Goal: Transaction & Acquisition: Download file/media

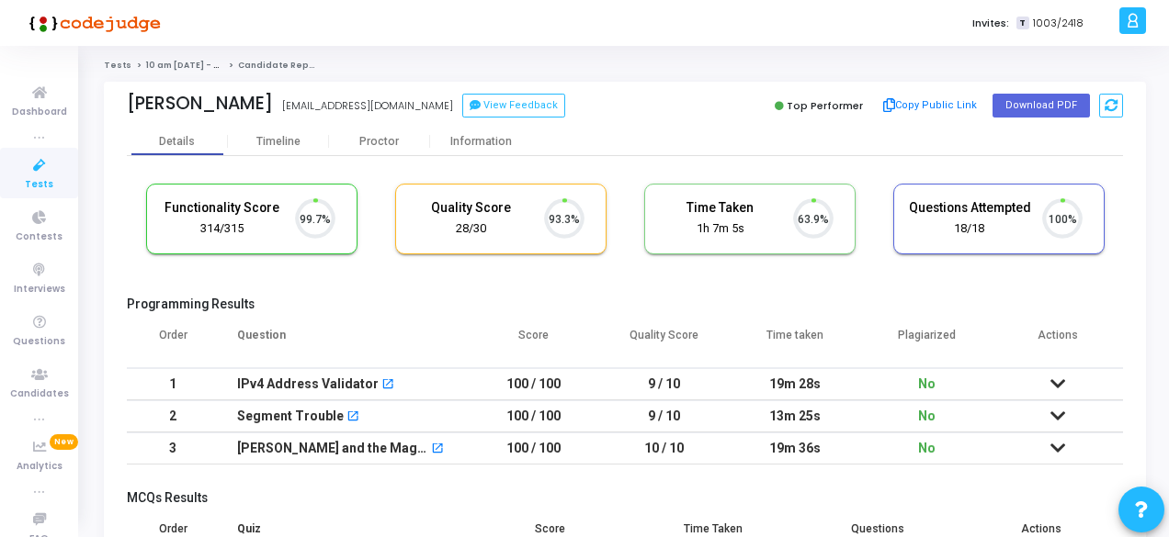
scroll to position [39, 46]
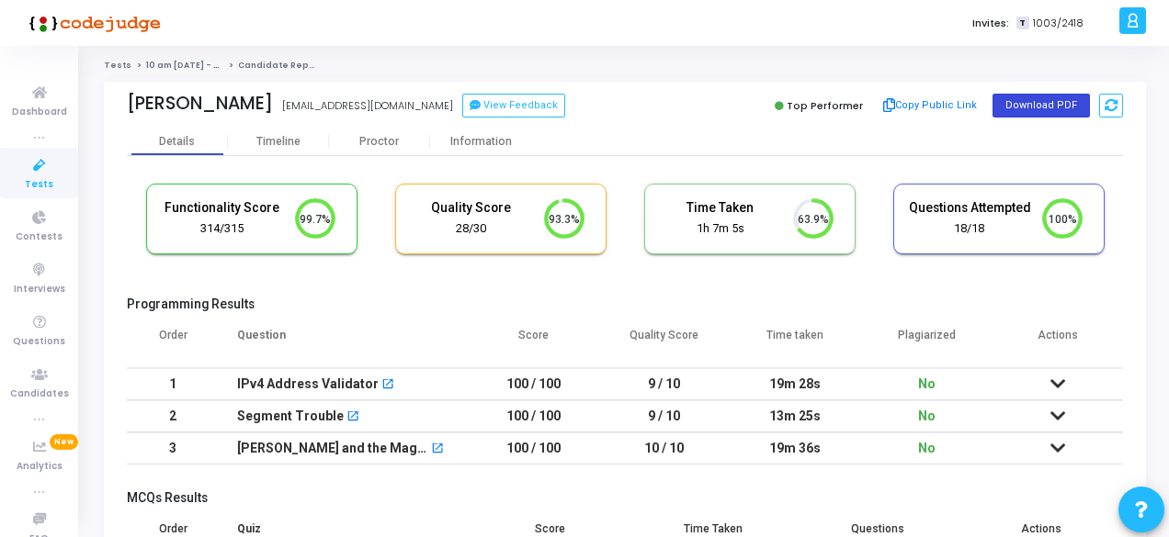
click at [1018, 96] on button "Download PDF" at bounding box center [1040, 106] width 97 height 24
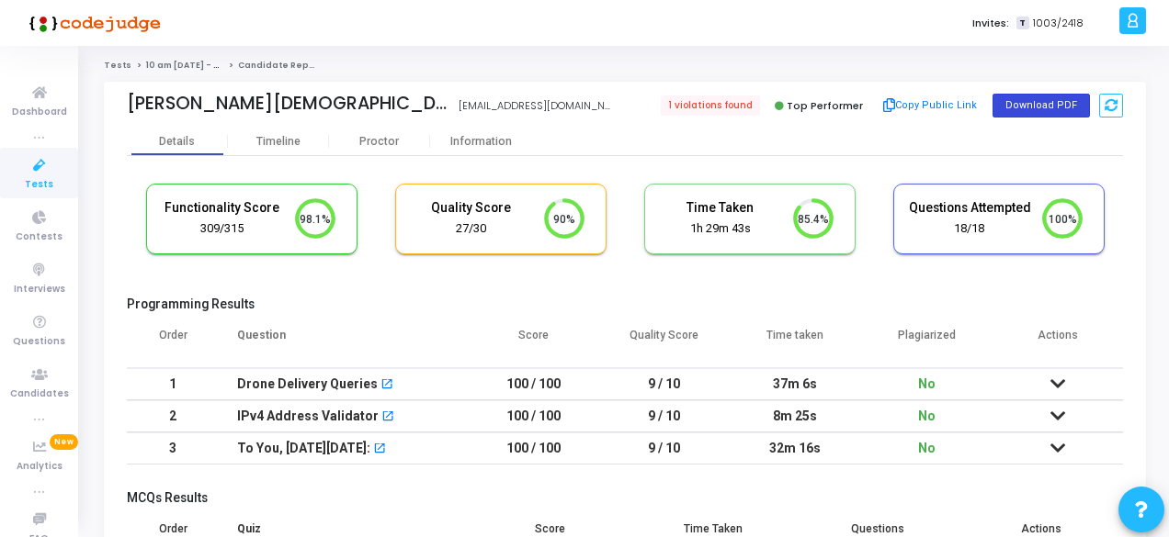
click at [1036, 107] on button "Download PDF" at bounding box center [1040, 106] width 97 height 24
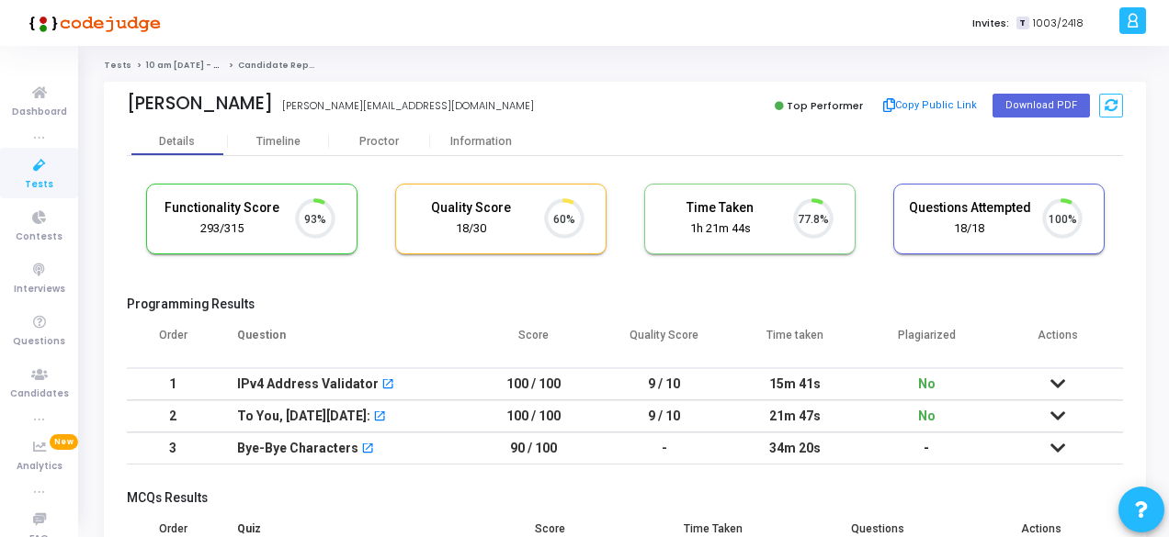
scroll to position [39, 46]
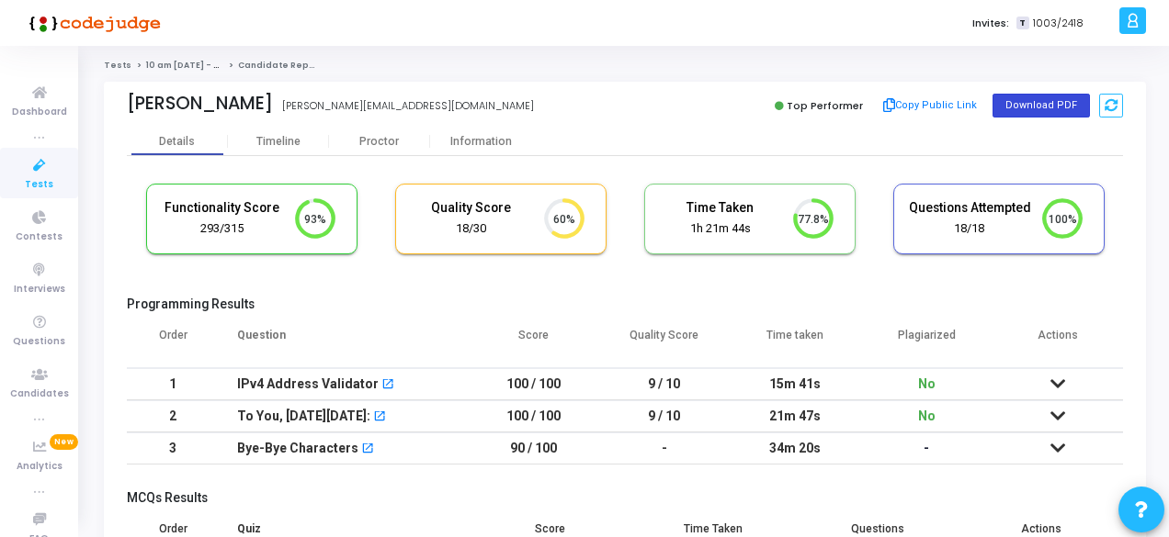
click at [1015, 100] on button "Download PDF" at bounding box center [1040, 106] width 97 height 24
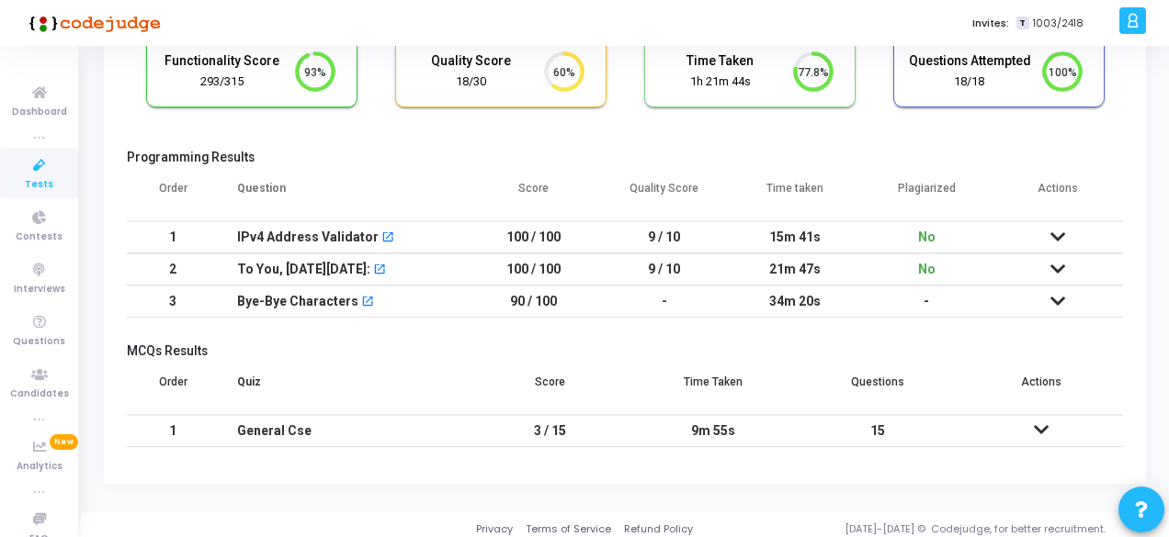
scroll to position [153, 0]
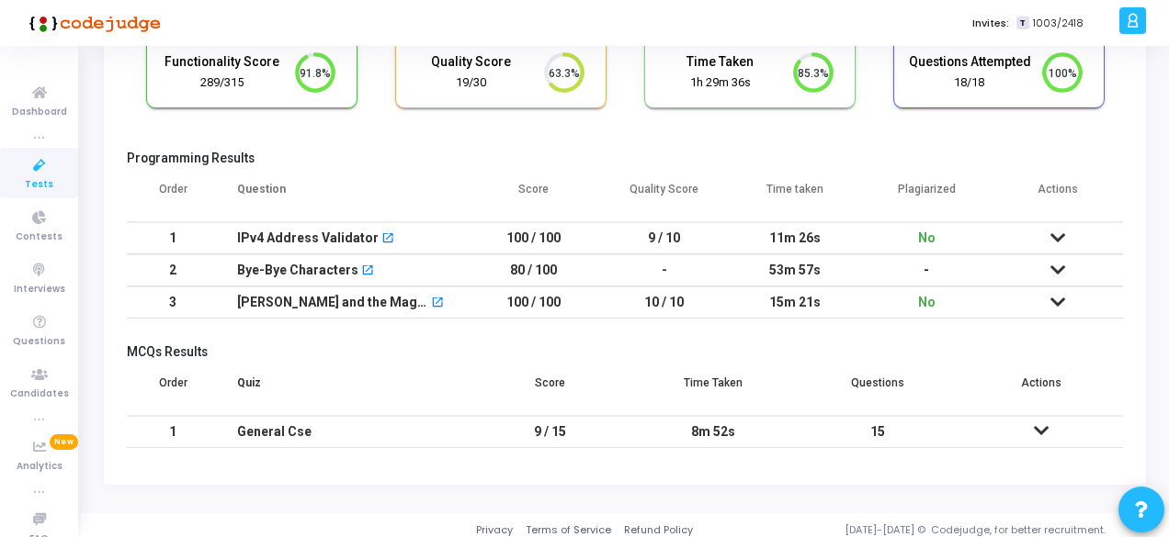
scroll to position [153, 0]
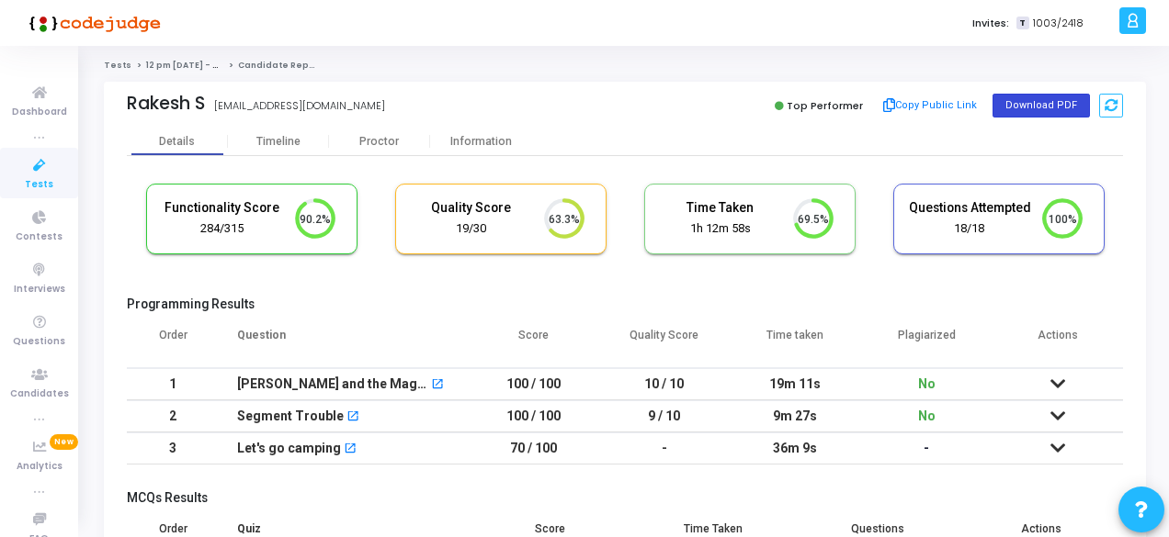
click at [1012, 98] on button "Download PDF" at bounding box center [1040, 106] width 97 height 24
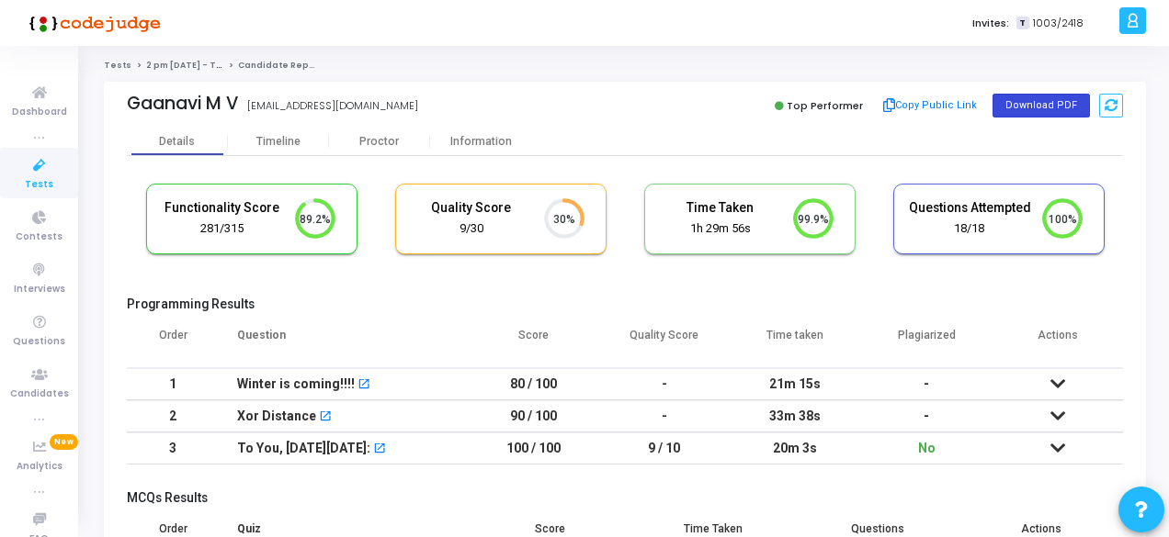
click at [1050, 100] on button "Download PDF" at bounding box center [1040, 106] width 97 height 24
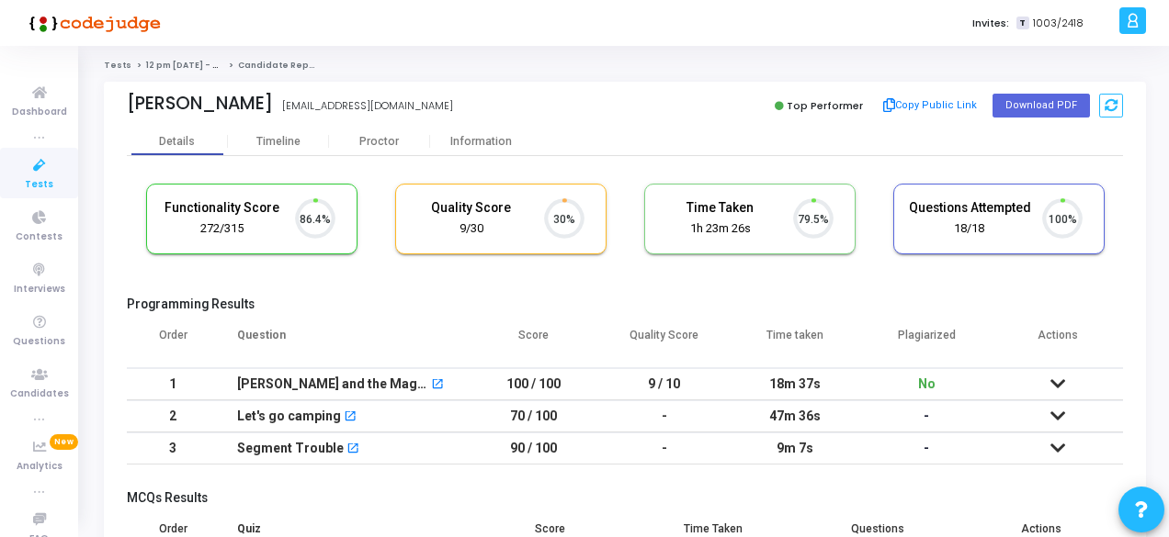
scroll to position [39, 46]
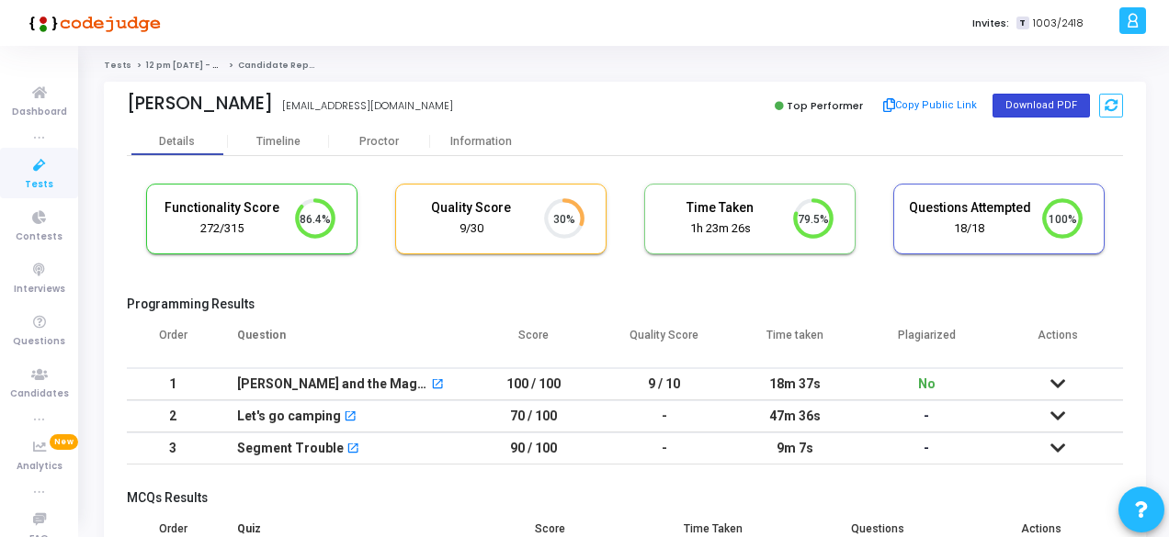
click at [1027, 108] on button "Download PDF" at bounding box center [1040, 106] width 97 height 24
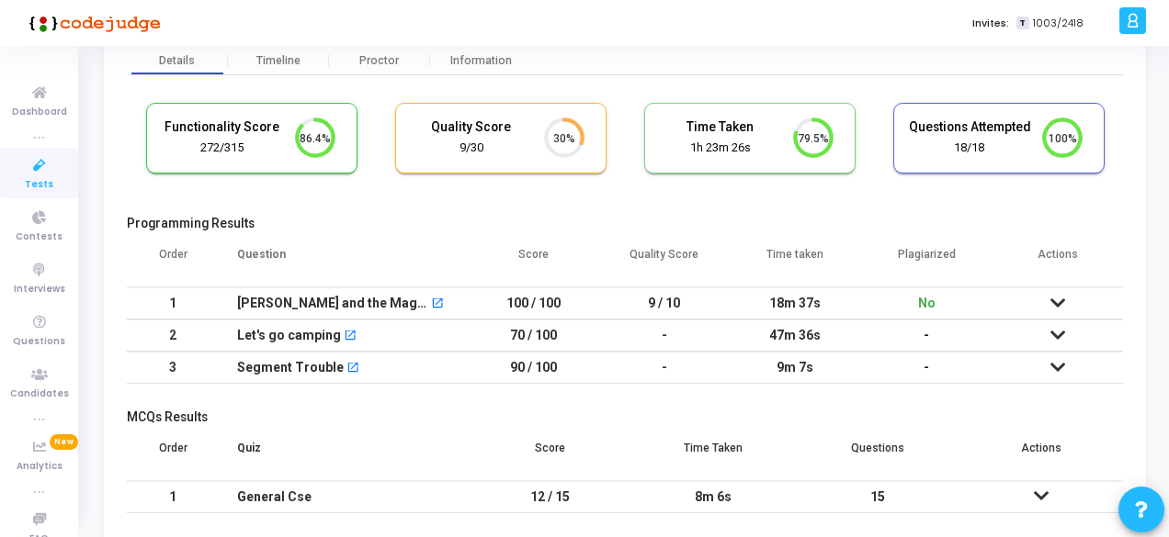
scroll to position [0, 0]
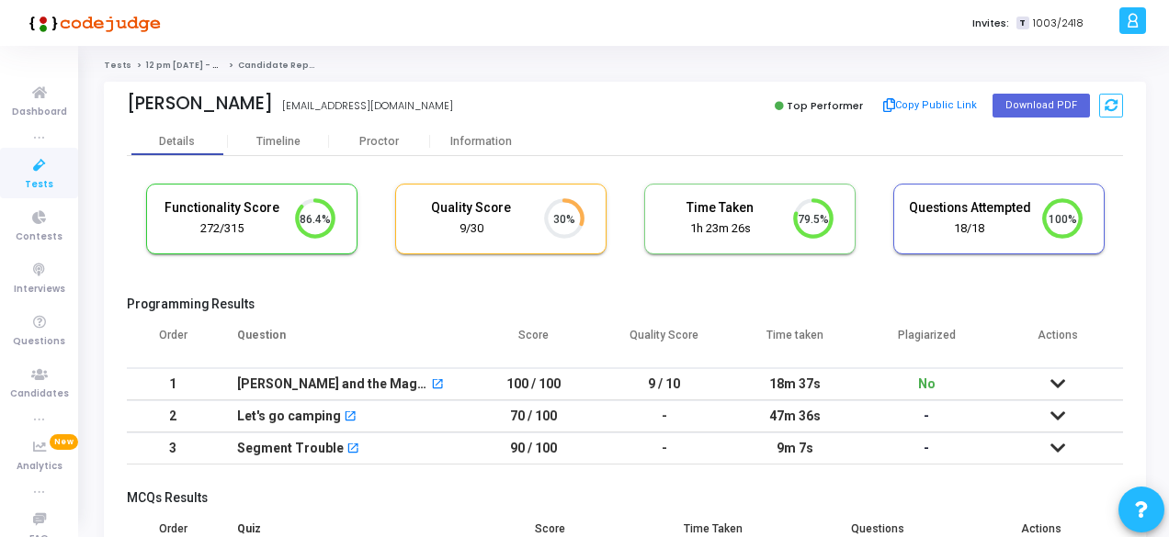
drag, startPoint x: 636, startPoint y: 79, endPoint x: 604, endPoint y: 81, distance: 32.2
click at [636, 79] on div "Tests 12 pm - 11th Aug - Titan Engineering Intern 2026 Candidate Report Shrikan…" at bounding box center [625, 353] width 1042 height 586
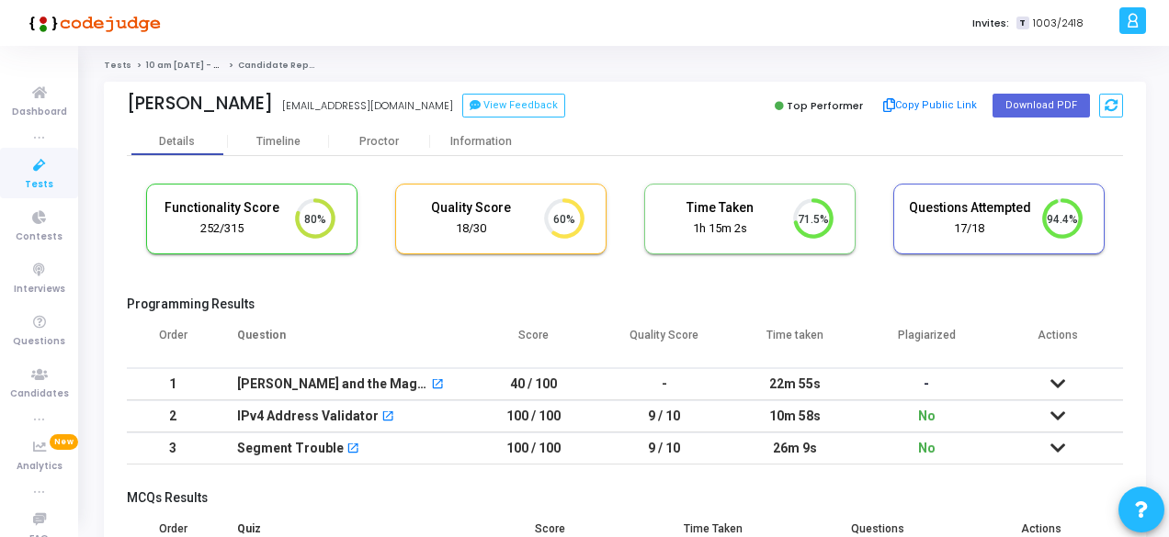
drag, startPoint x: 685, startPoint y: 109, endPoint x: 761, endPoint y: 126, distance: 77.1
click at [685, 109] on div "Top Performer Copy Public Link Download PDF" at bounding box center [878, 106] width 489 height 28
click at [1033, 99] on button "Download PDF" at bounding box center [1040, 106] width 97 height 24
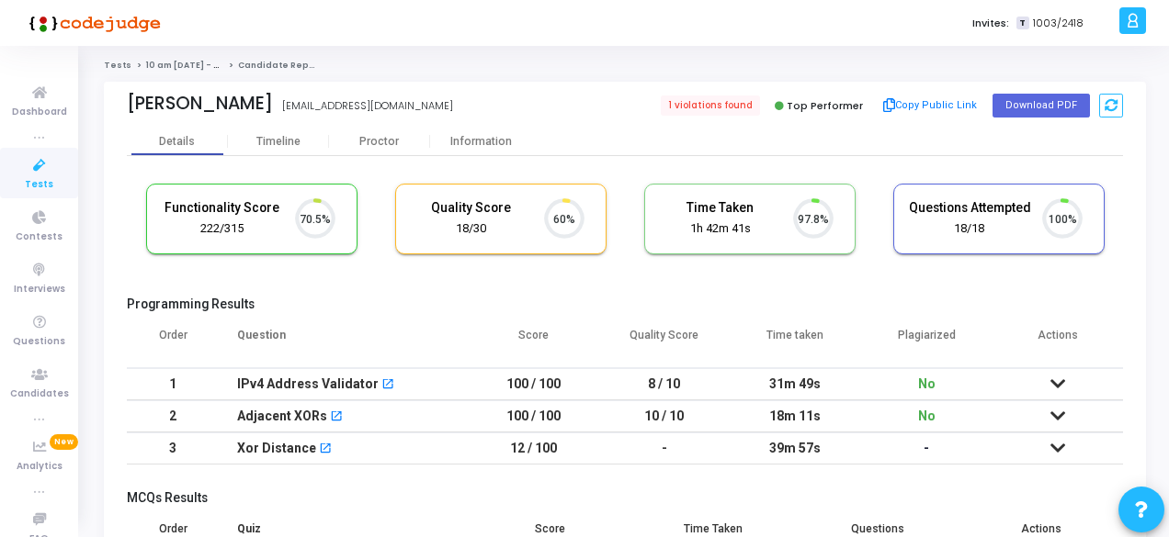
scroll to position [39, 46]
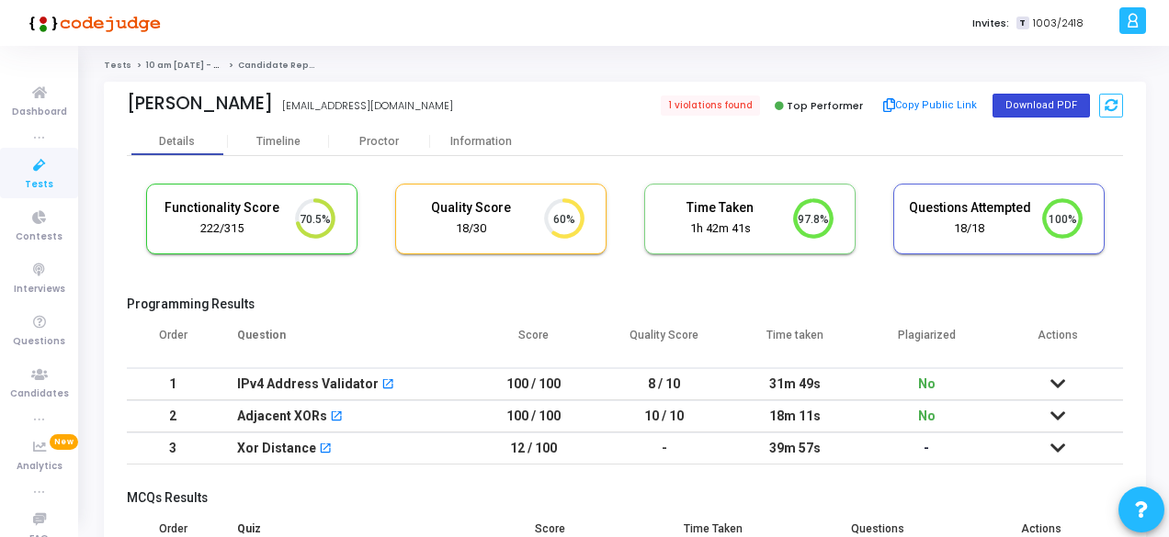
click at [1016, 109] on button "Download PDF" at bounding box center [1040, 106] width 97 height 24
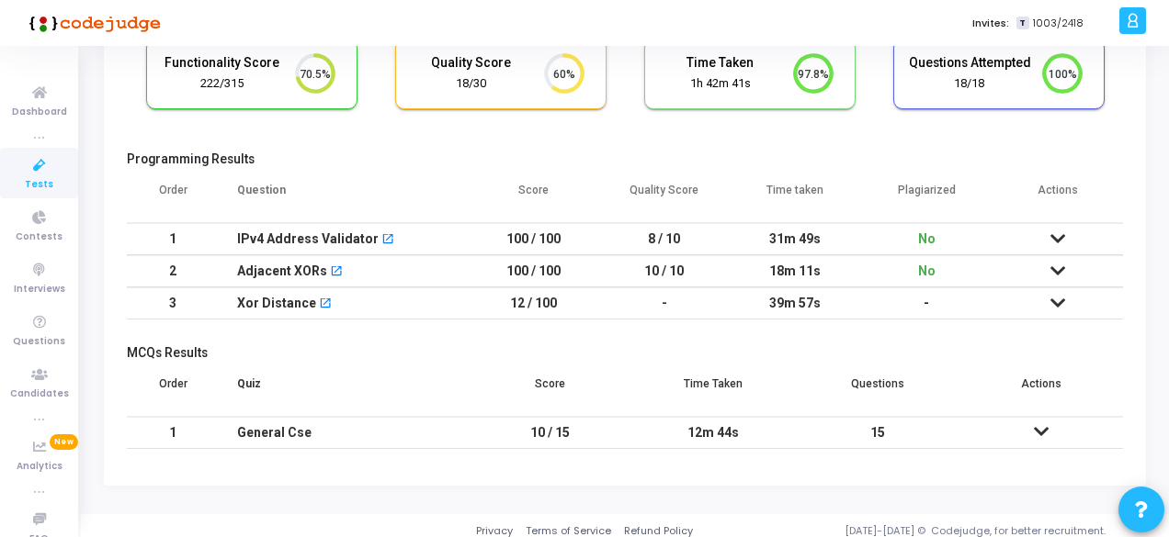
scroll to position [153, 0]
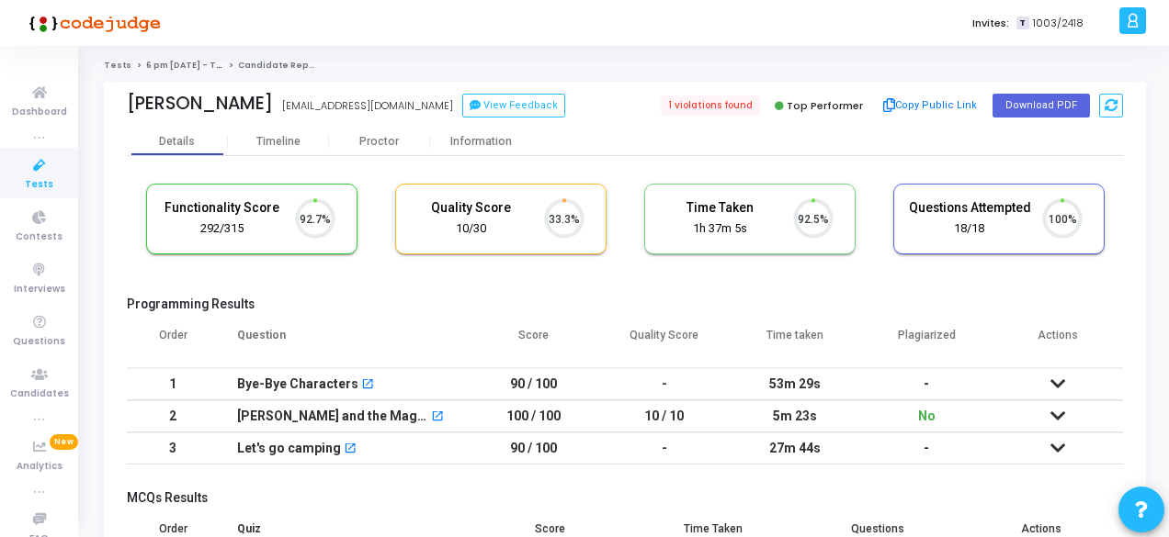
scroll to position [39, 46]
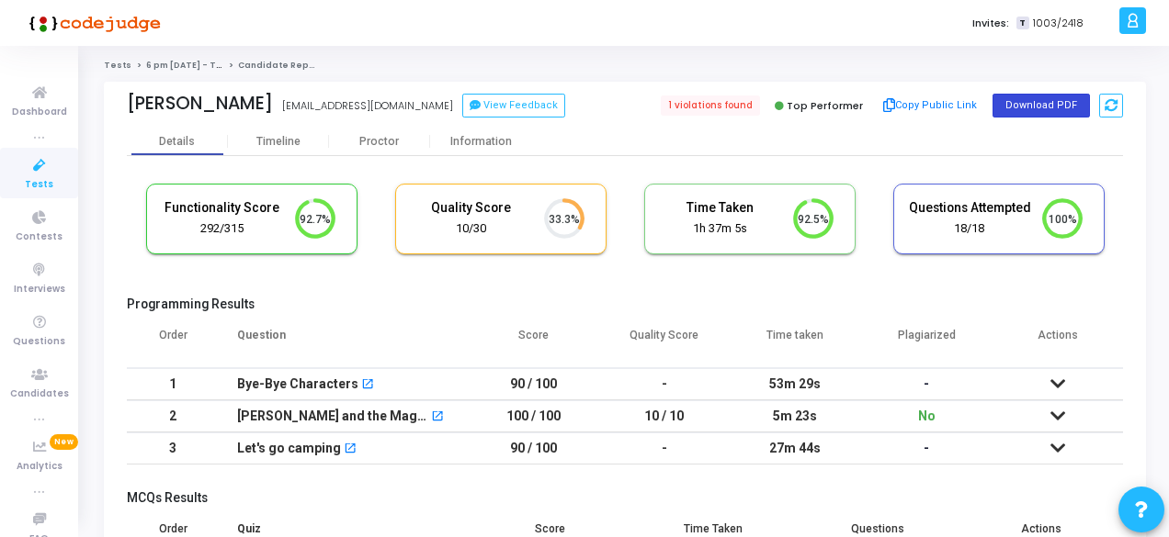
click at [1028, 107] on button "Download PDF" at bounding box center [1040, 106] width 97 height 24
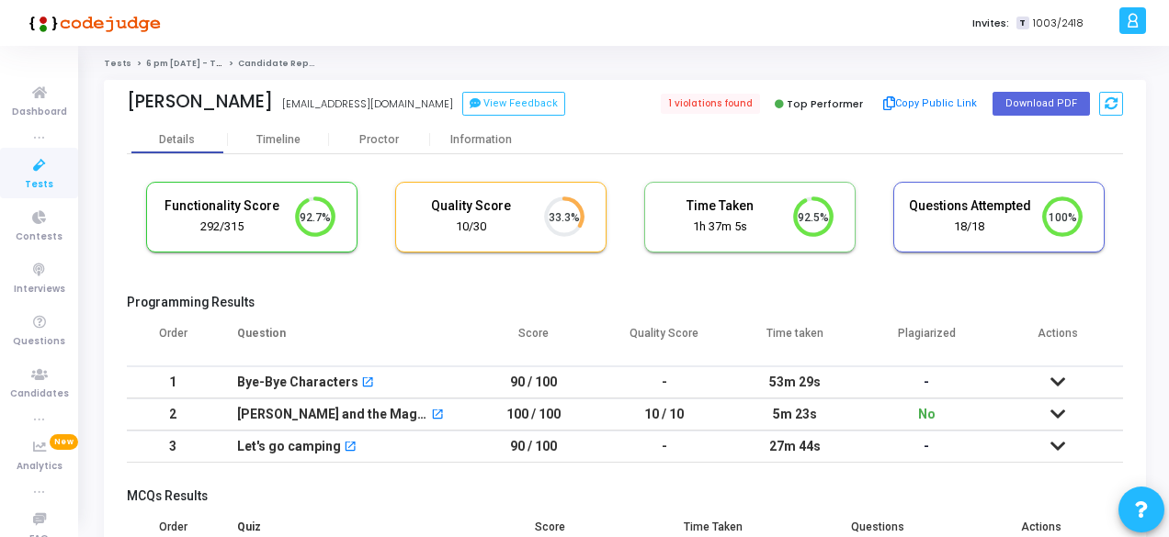
scroll to position [0, 0]
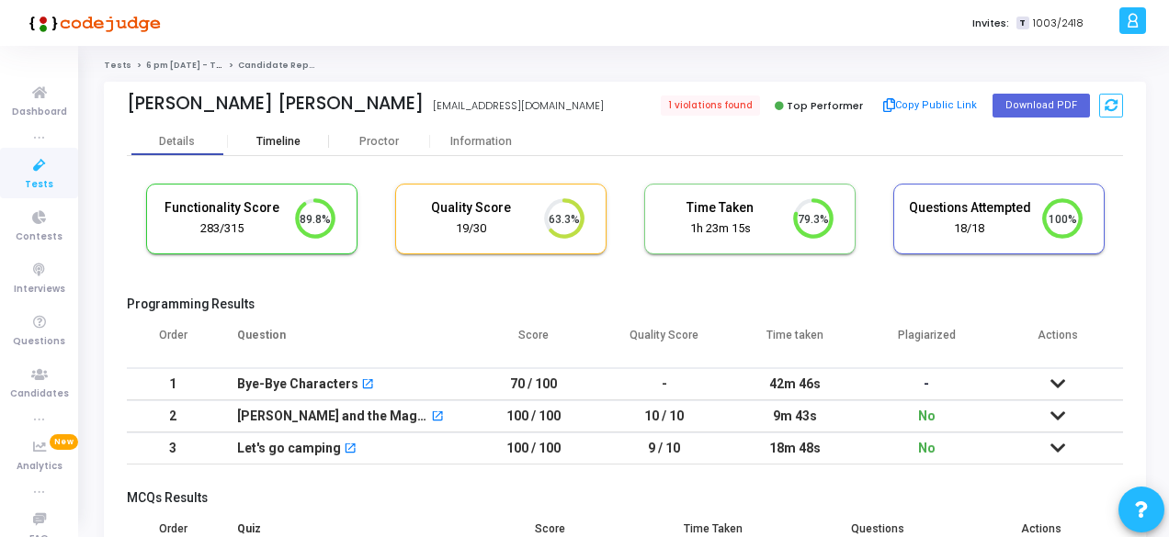
click at [279, 129] on div "Timeline" at bounding box center [278, 142] width 101 height 28
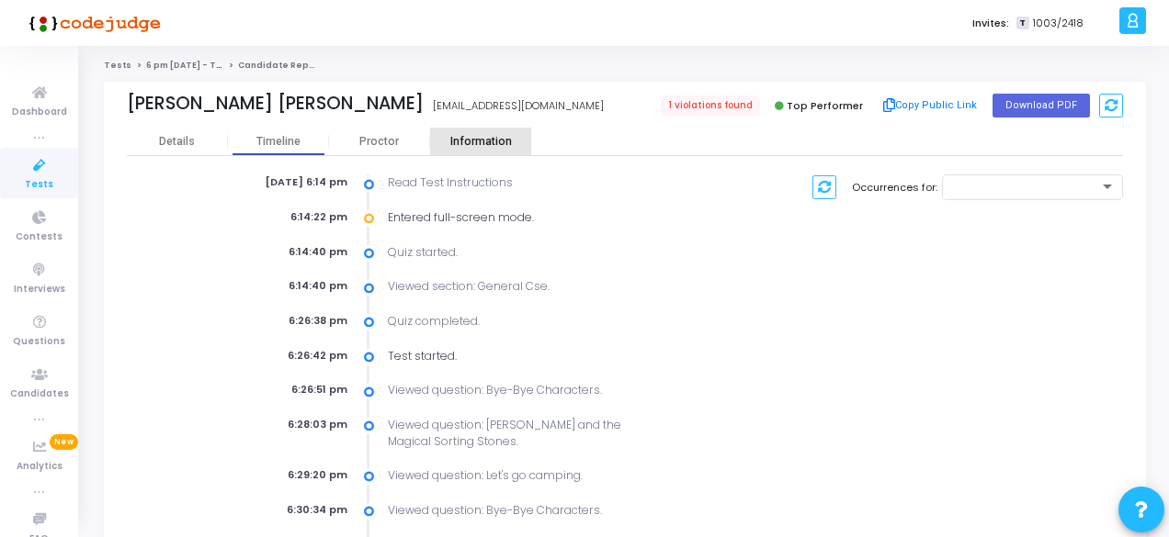
click at [474, 145] on div "Information" at bounding box center [480, 142] width 101 height 14
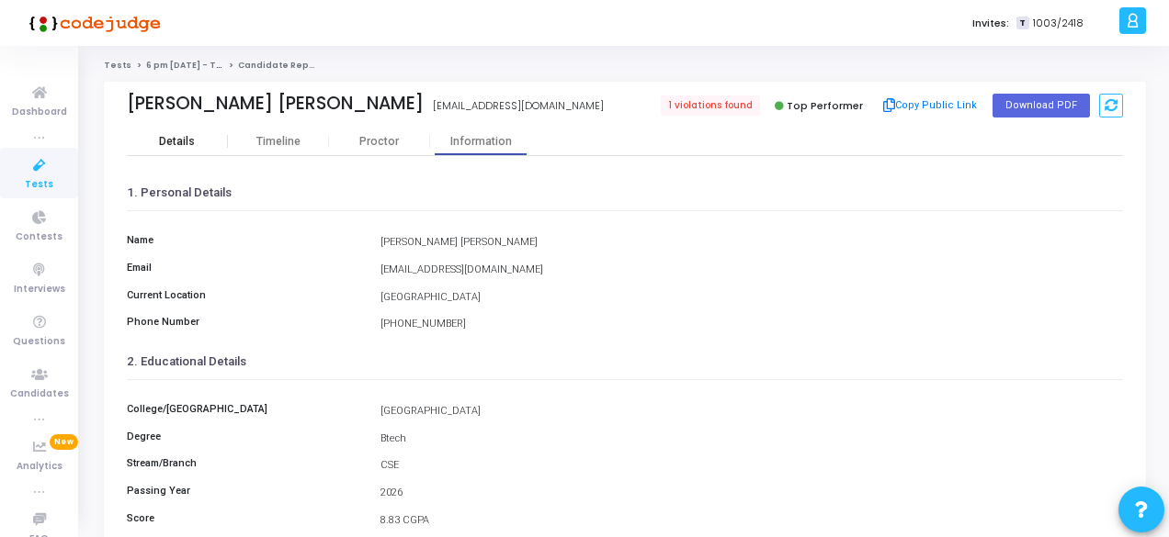
click at [199, 139] on div "Details" at bounding box center [177, 142] width 101 height 14
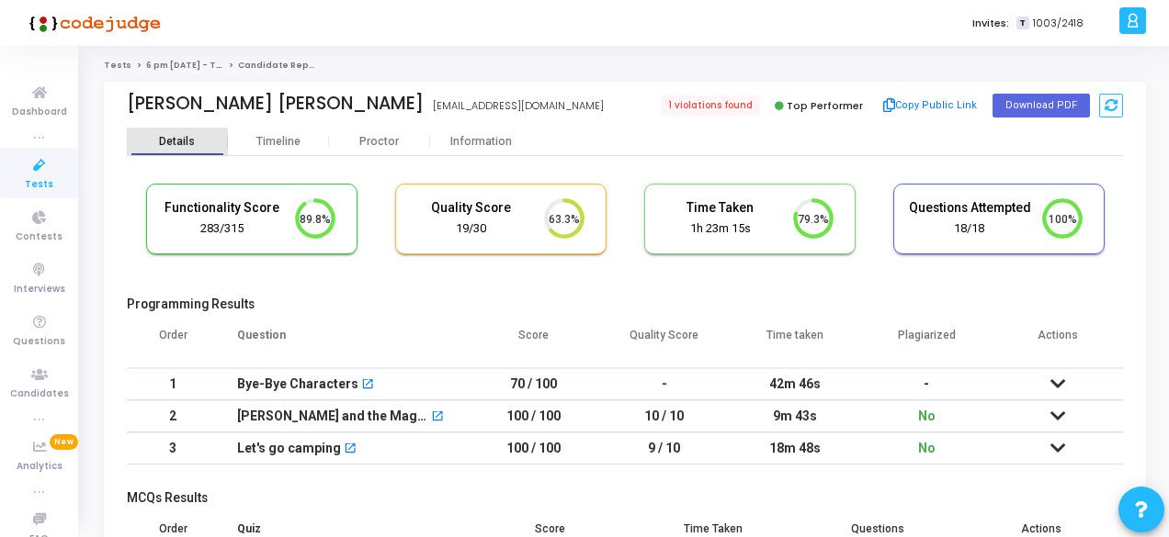
scroll to position [8, 7]
click at [1040, 106] on button "Download PDF" at bounding box center [1040, 106] width 97 height 24
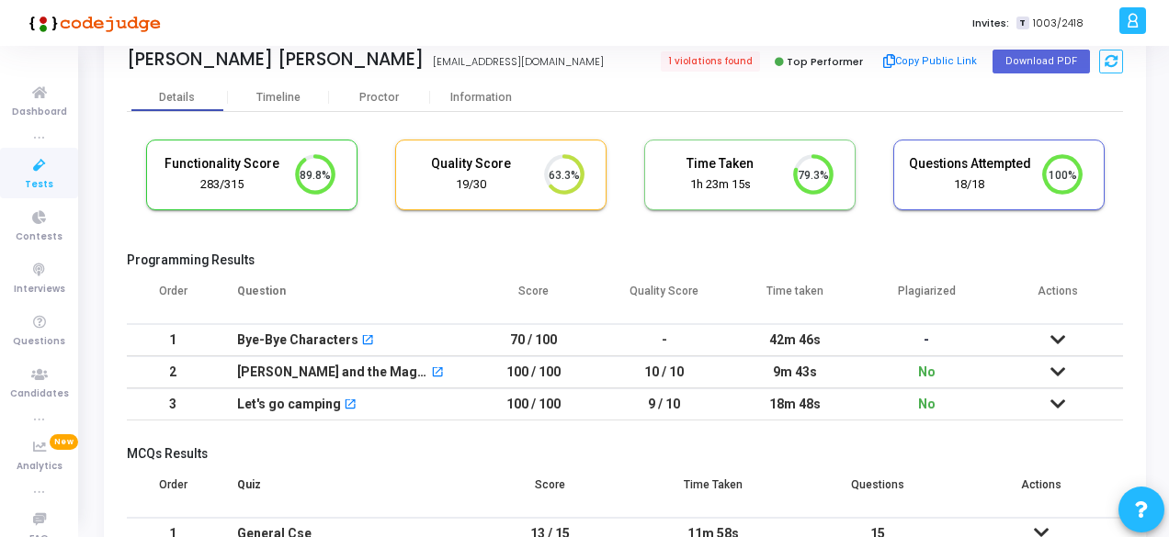
scroll to position [153, 0]
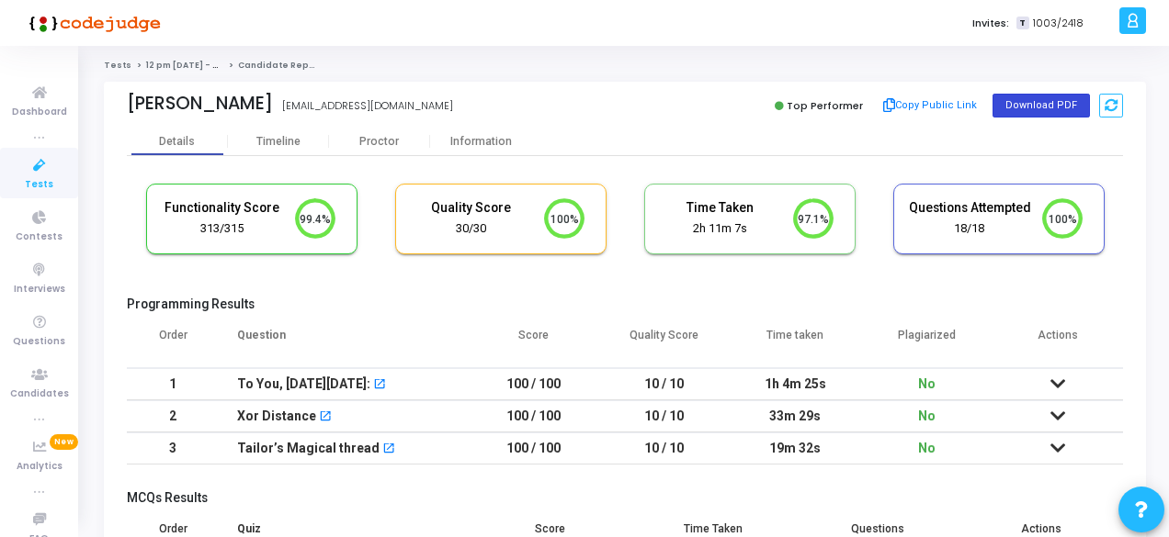
click at [1048, 108] on button "Download PDF" at bounding box center [1040, 106] width 97 height 24
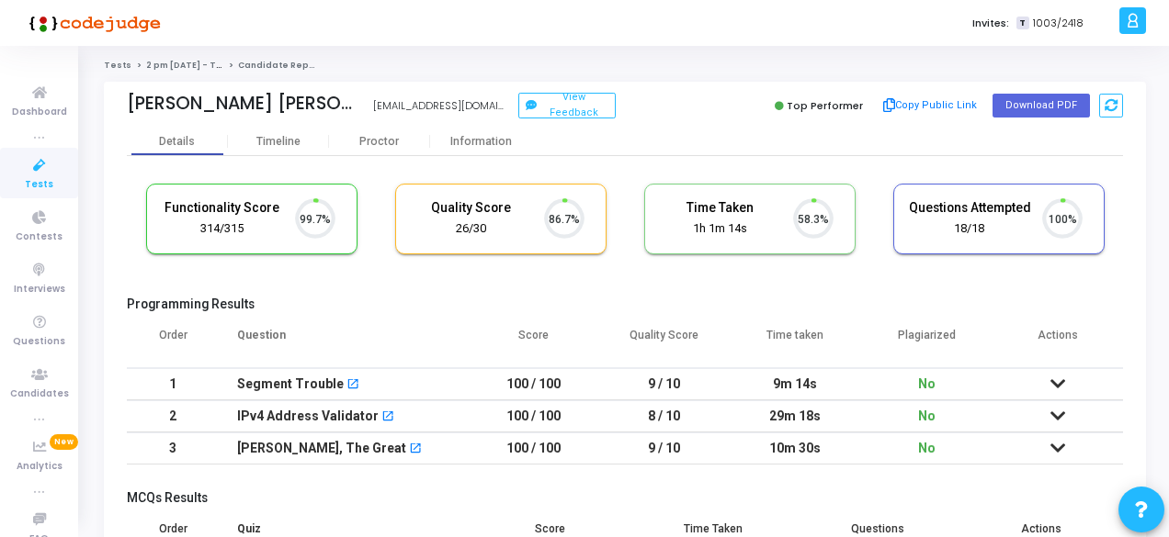
scroll to position [39, 46]
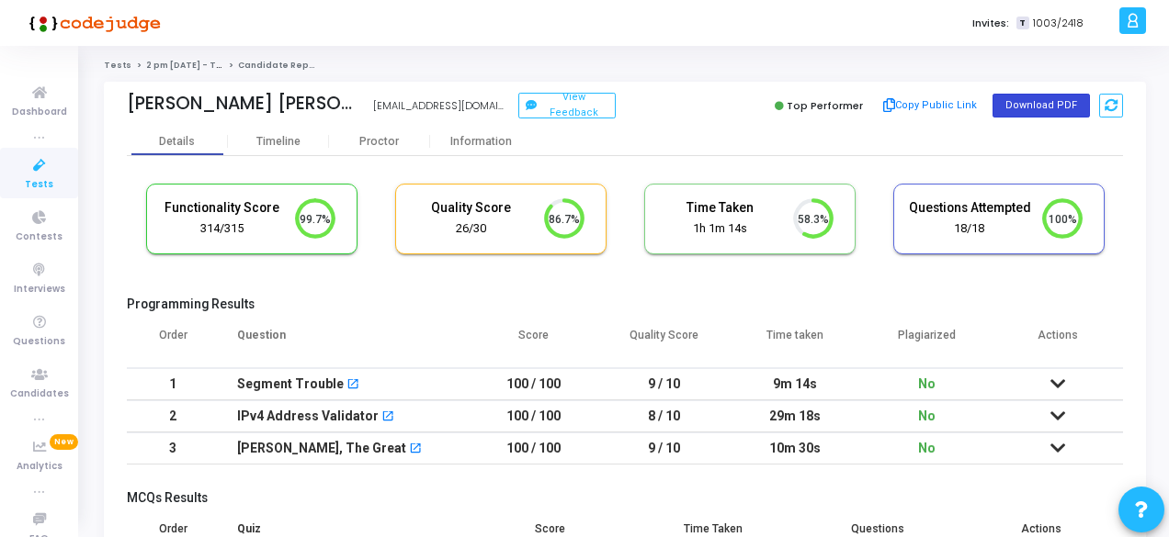
click at [1041, 103] on button "Download PDF" at bounding box center [1040, 106] width 97 height 24
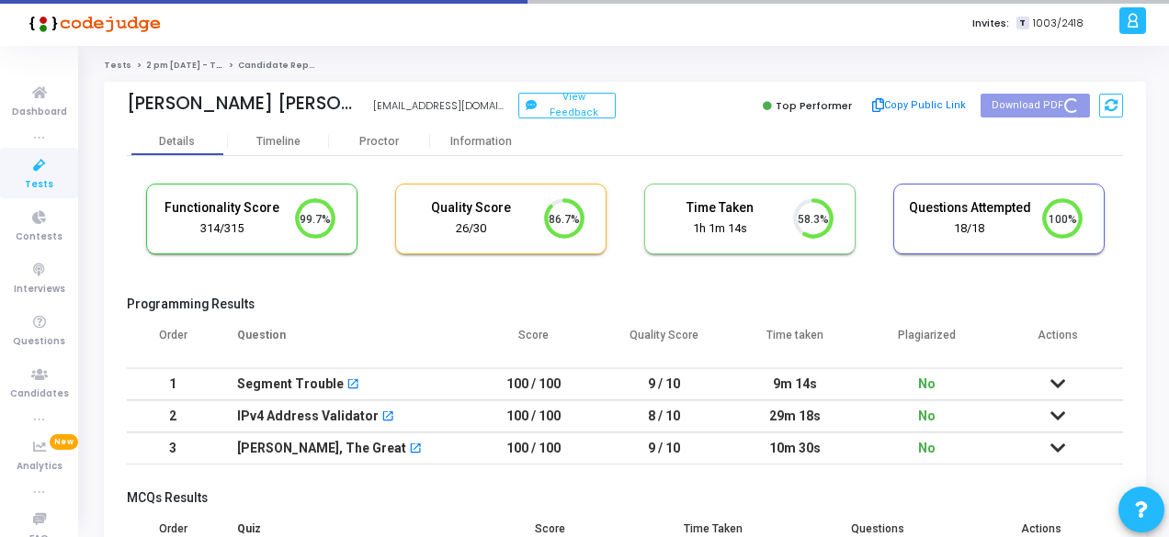
scroll to position [153, 0]
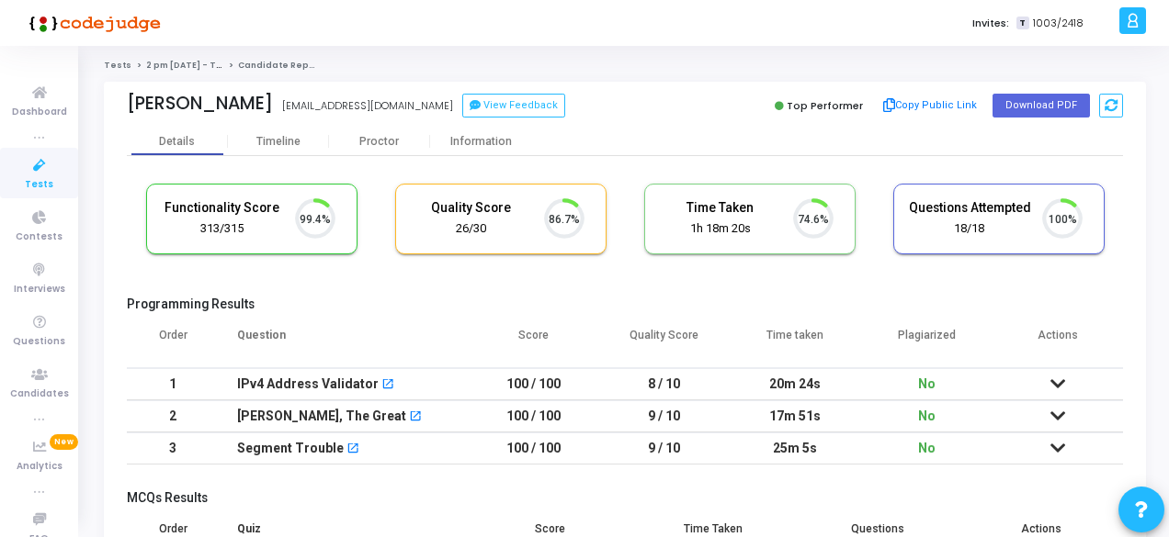
scroll to position [39, 46]
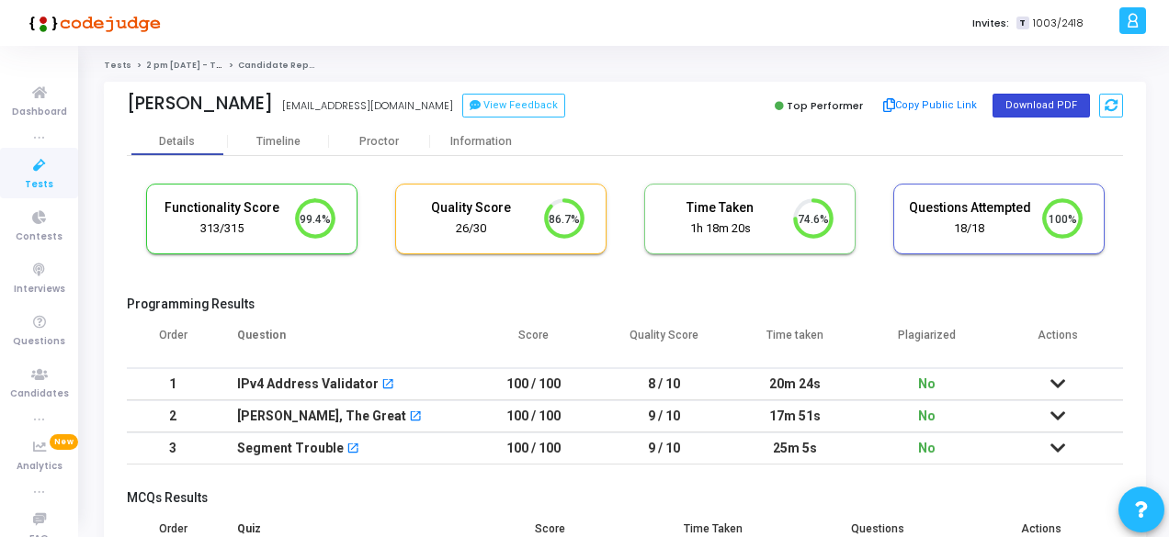
click at [1042, 96] on button "Download PDF" at bounding box center [1040, 106] width 97 height 24
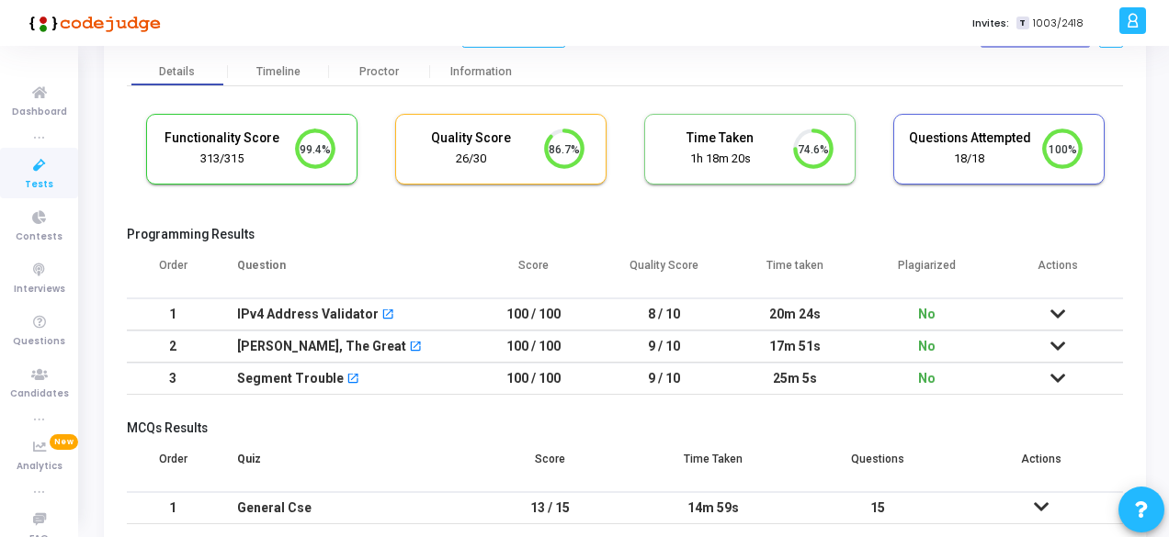
scroll to position [153, 0]
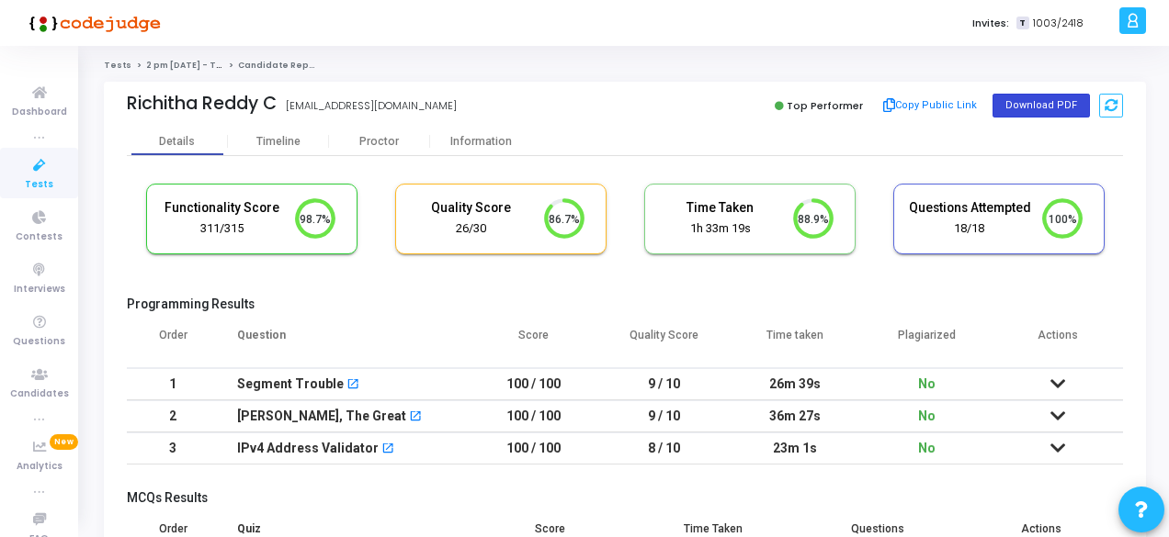
click at [1051, 104] on button "Download PDF" at bounding box center [1040, 106] width 97 height 24
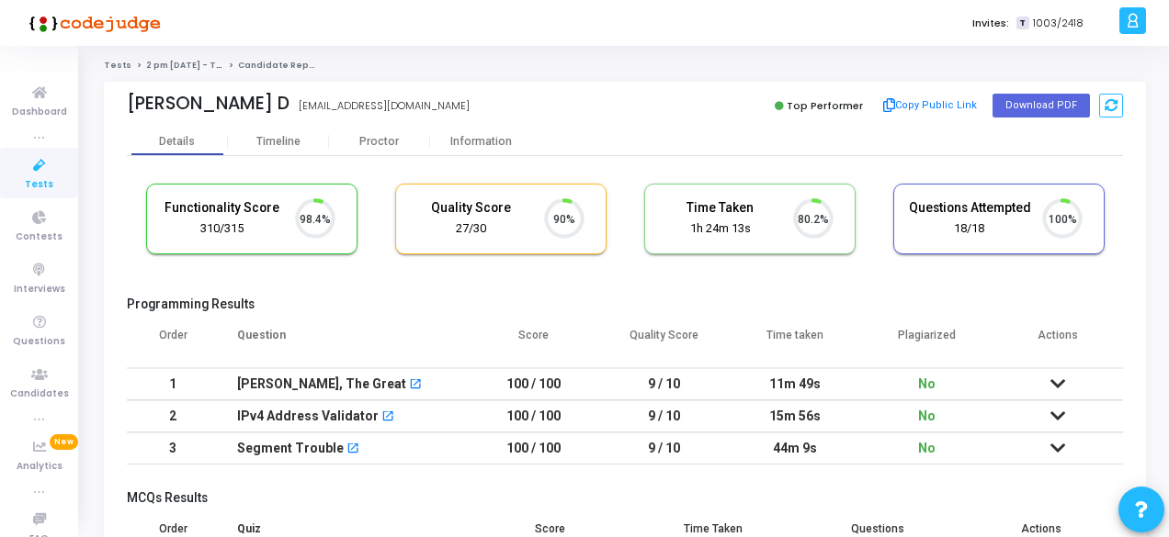
scroll to position [39, 46]
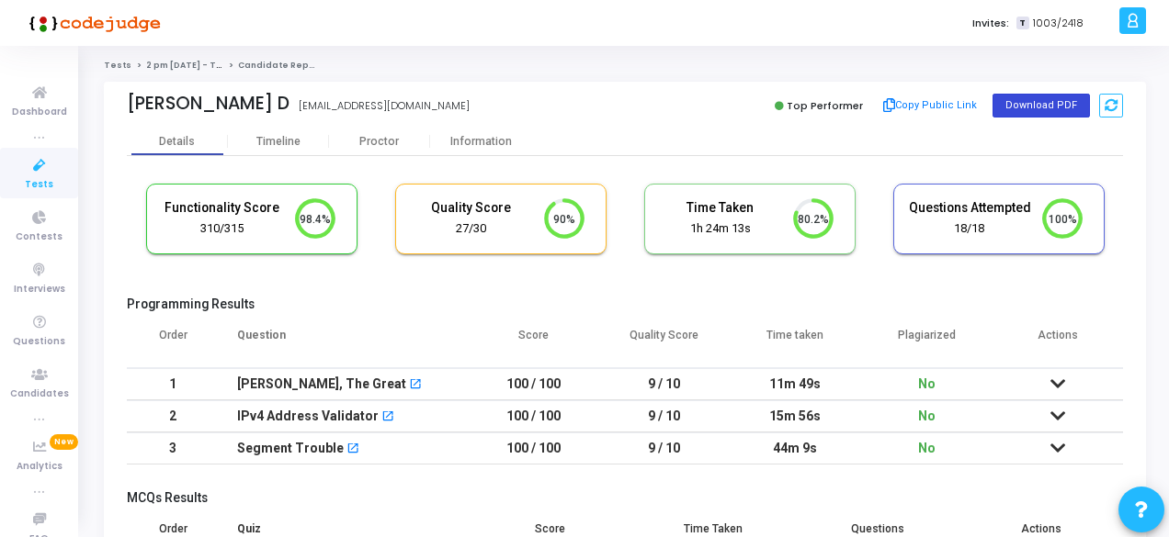
click at [1035, 97] on button "Download PDF" at bounding box center [1040, 106] width 97 height 24
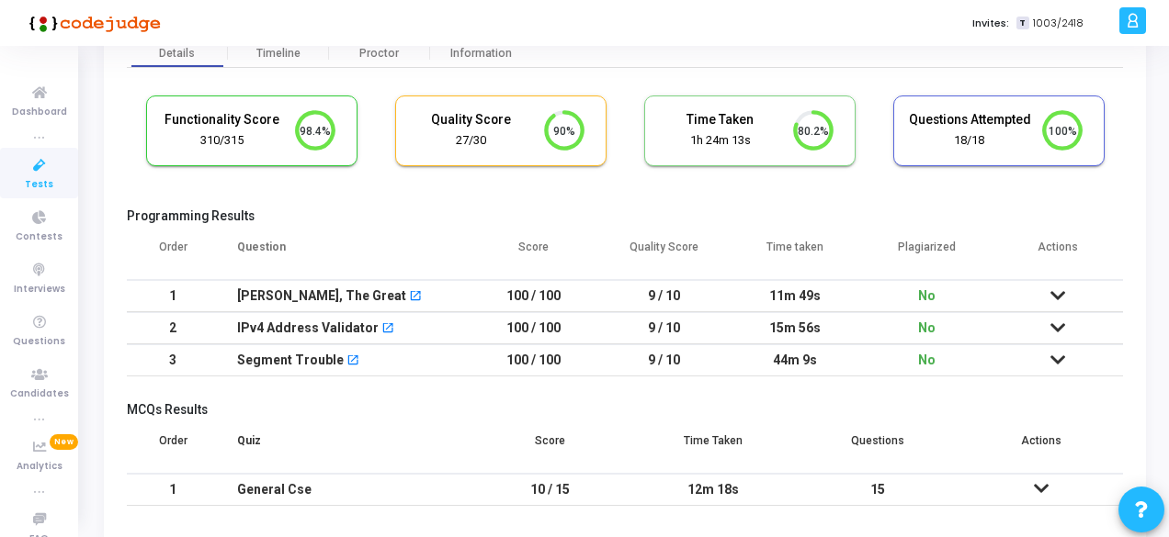
scroll to position [153, 0]
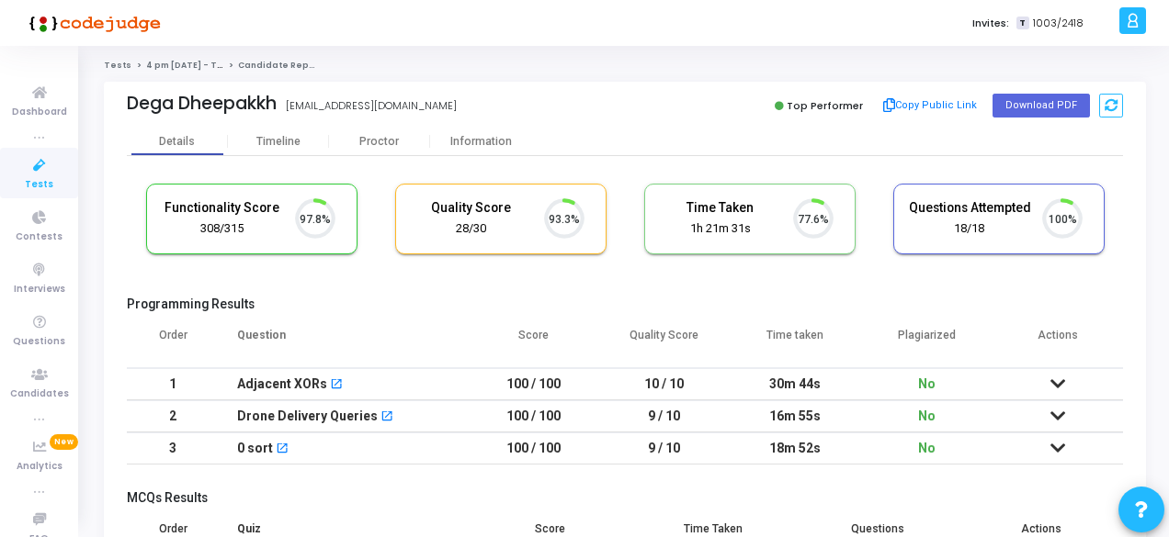
scroll to position [39, 46]
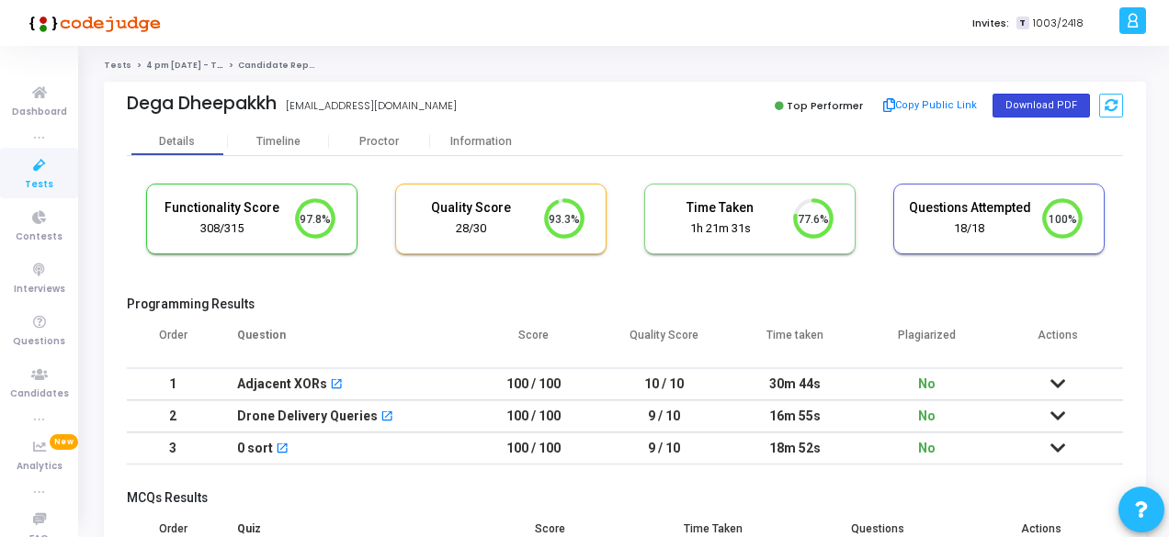
click at [1035, 115] on button "Download PDF" at bounding box center [1040, 106] width 97 height 24
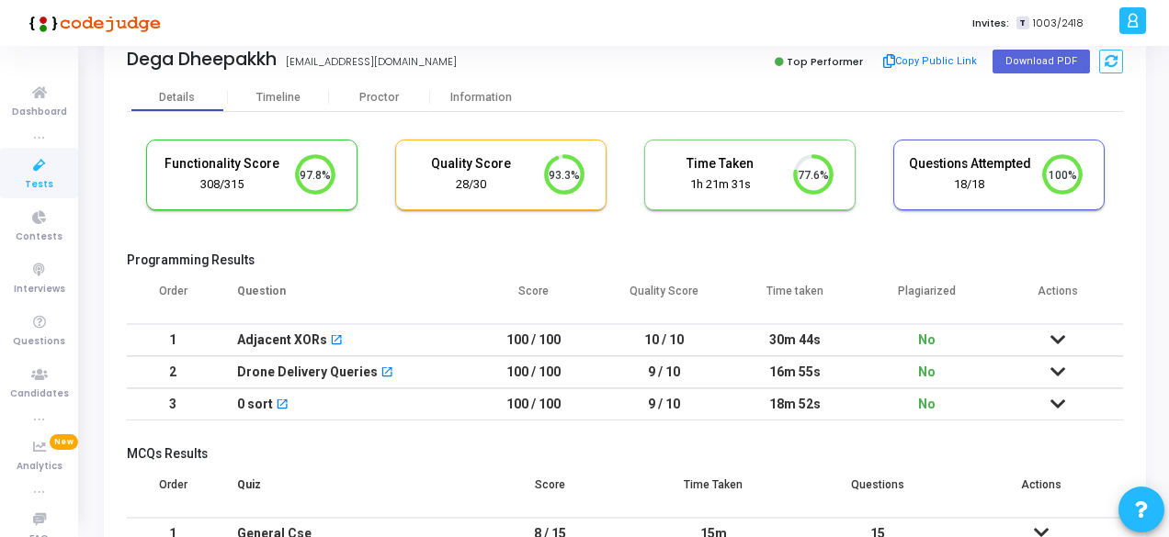
scroll to position [0, 0]
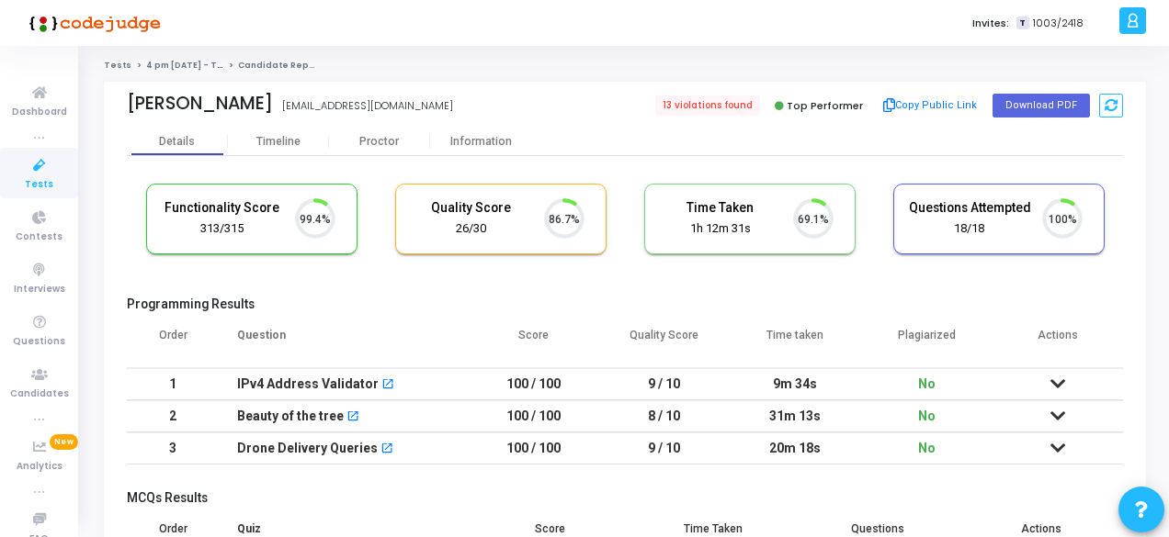
scroll to position [39, 46]
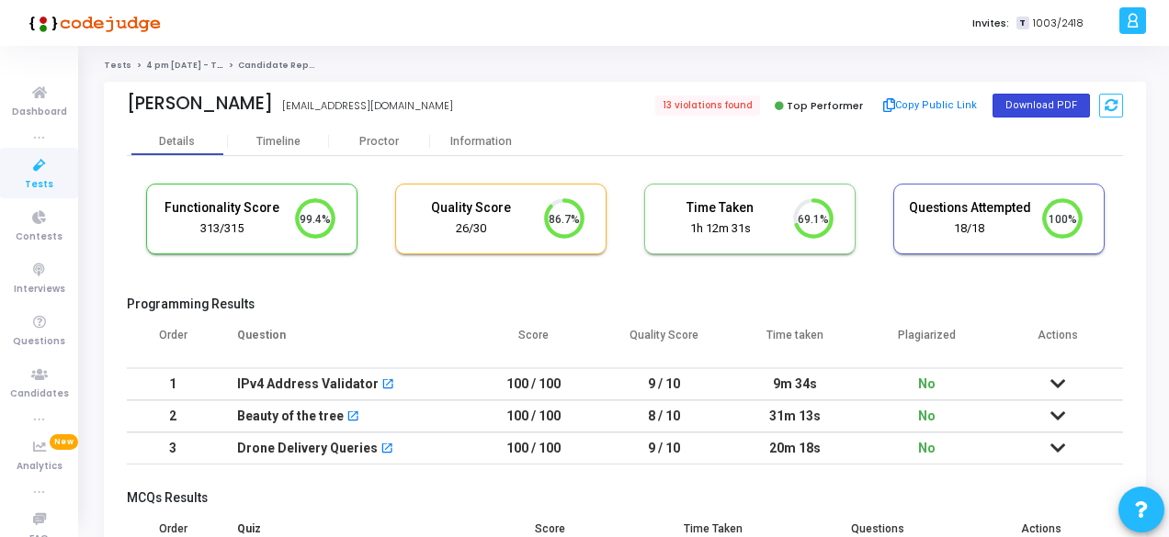
click at [1042, 103] on button "Download PDF" at bounding box center [1040, 106] width 97 height 24
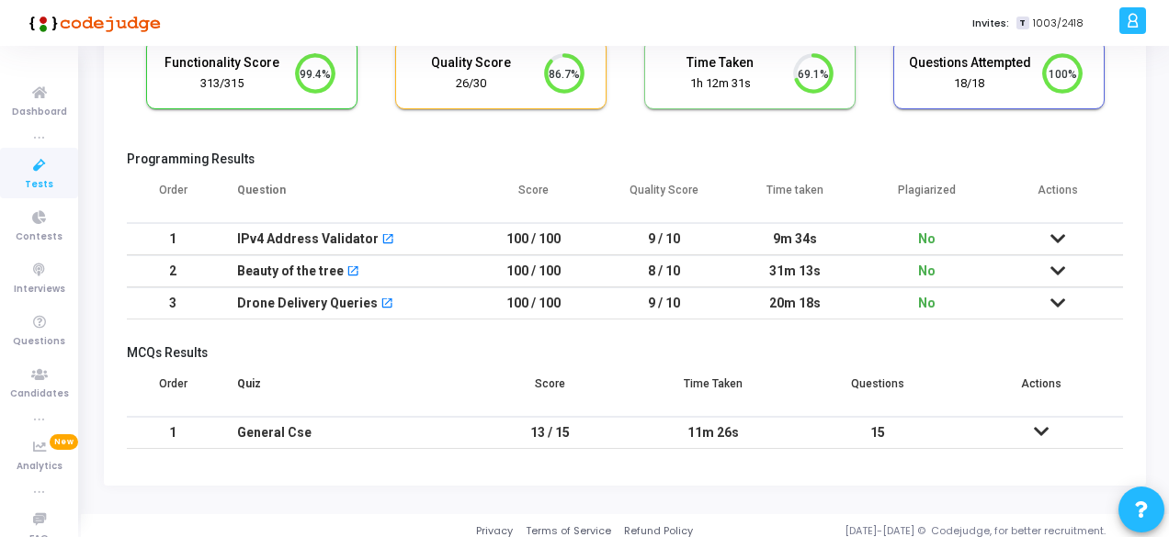
scroll to position [153, 0]
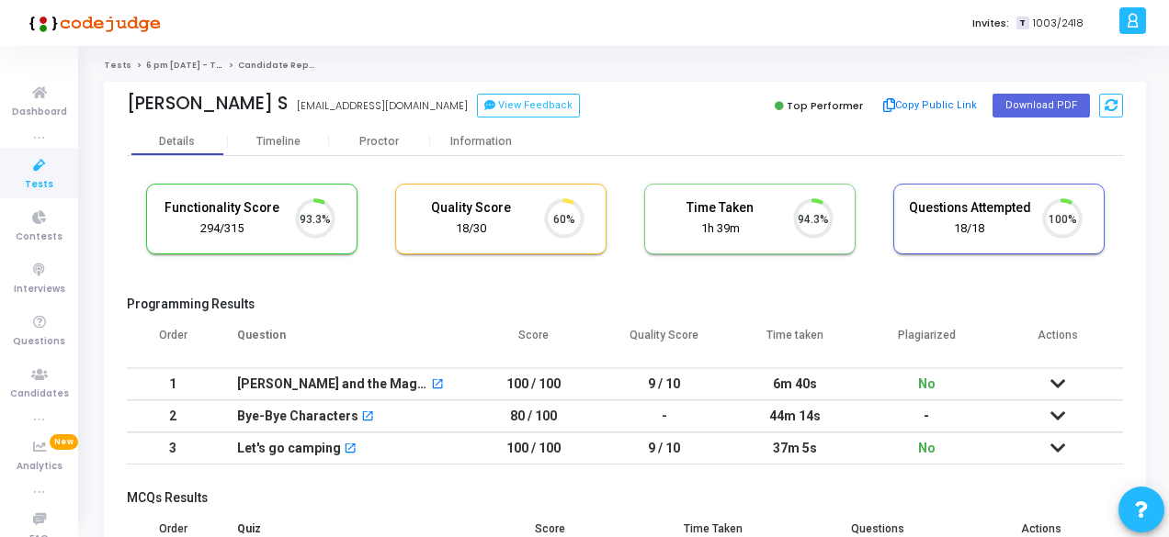
scroll to position [39, 46]
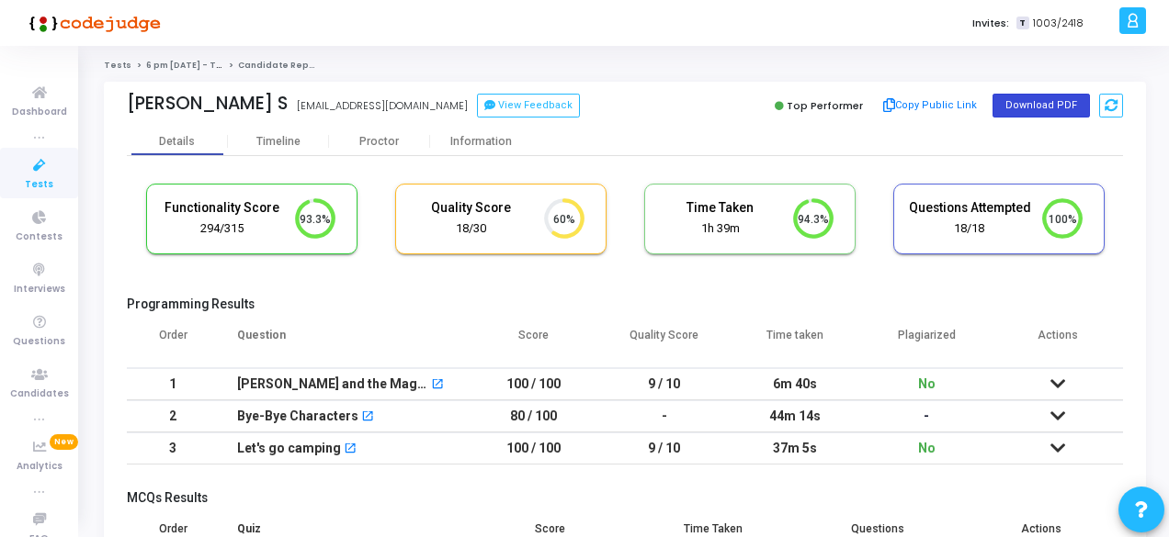
click at [1019, 100] on button "Download PDF" at bounding box center [1040, 106] width 97 height 24
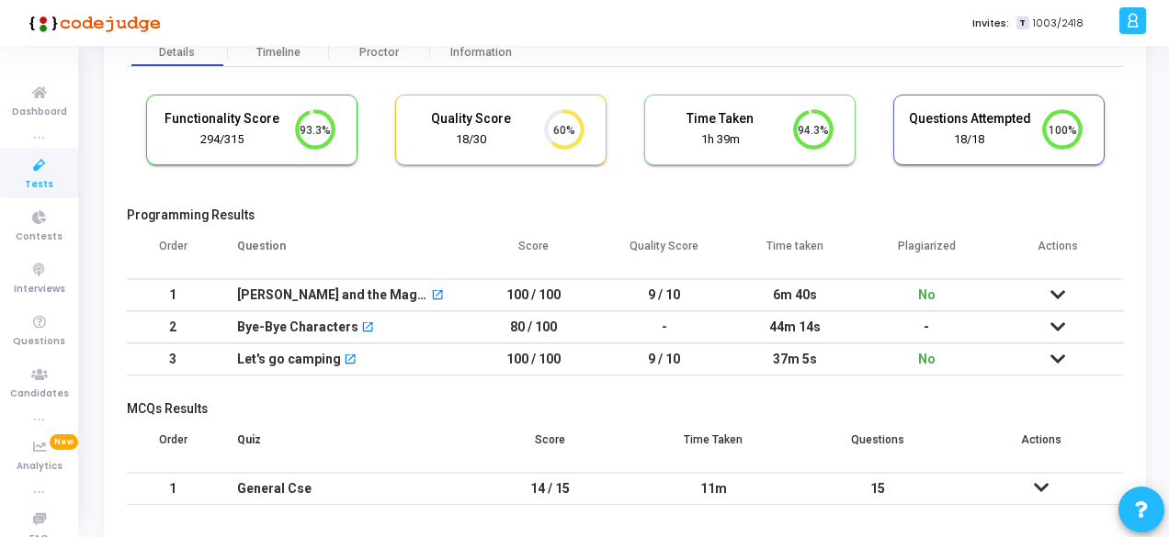
scroll to position [153, 0]
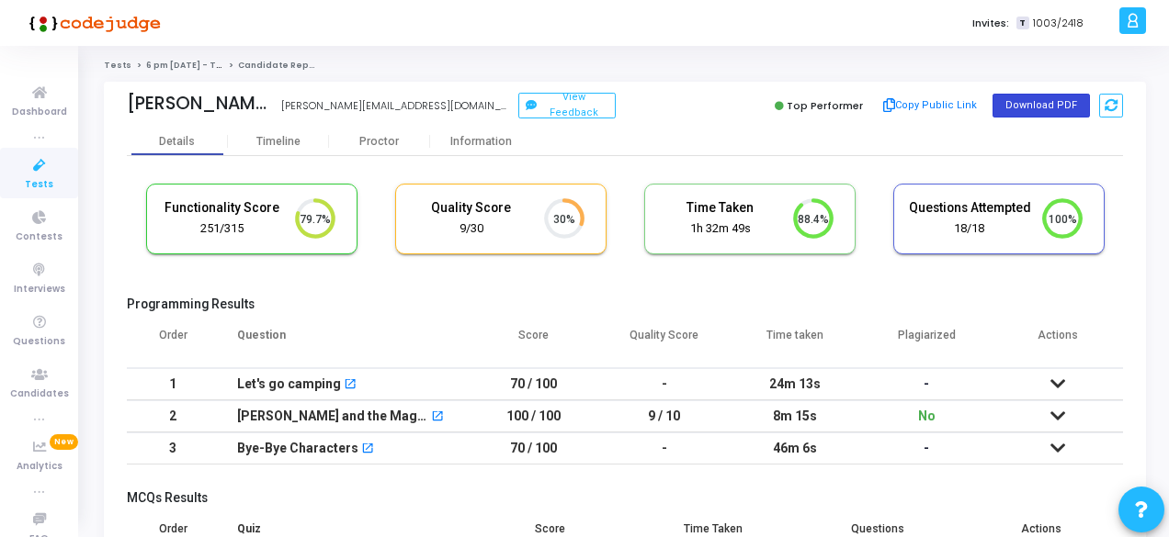
click at [1012, 102] on button "Download PDF" at bounding box center [1040, 106] width 97 height 24
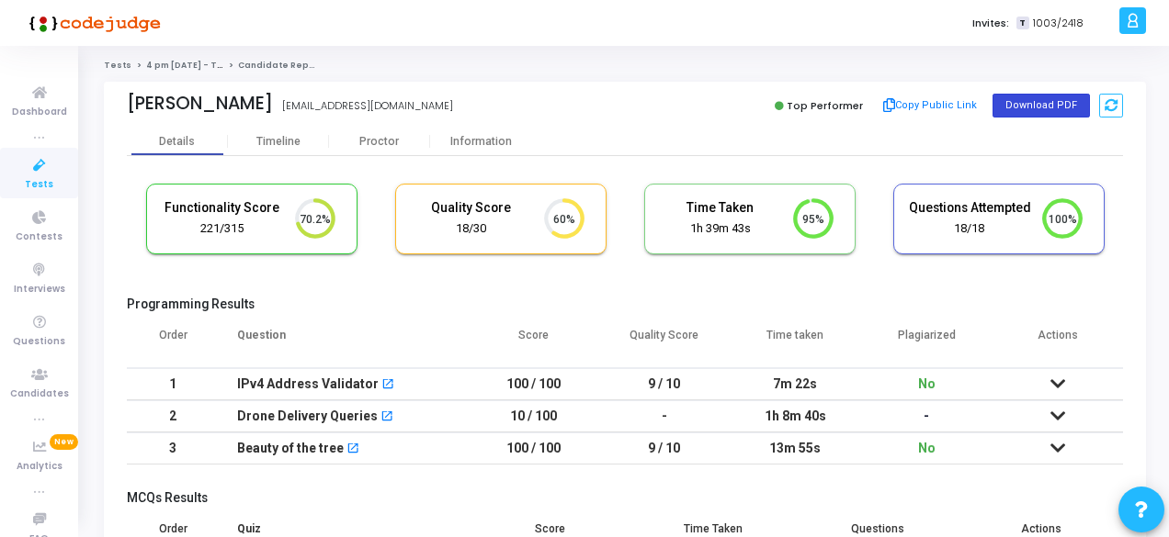
click at [1035, 111] on button "Download PDF" at bounding box center [1040, 106] width 97 height 24
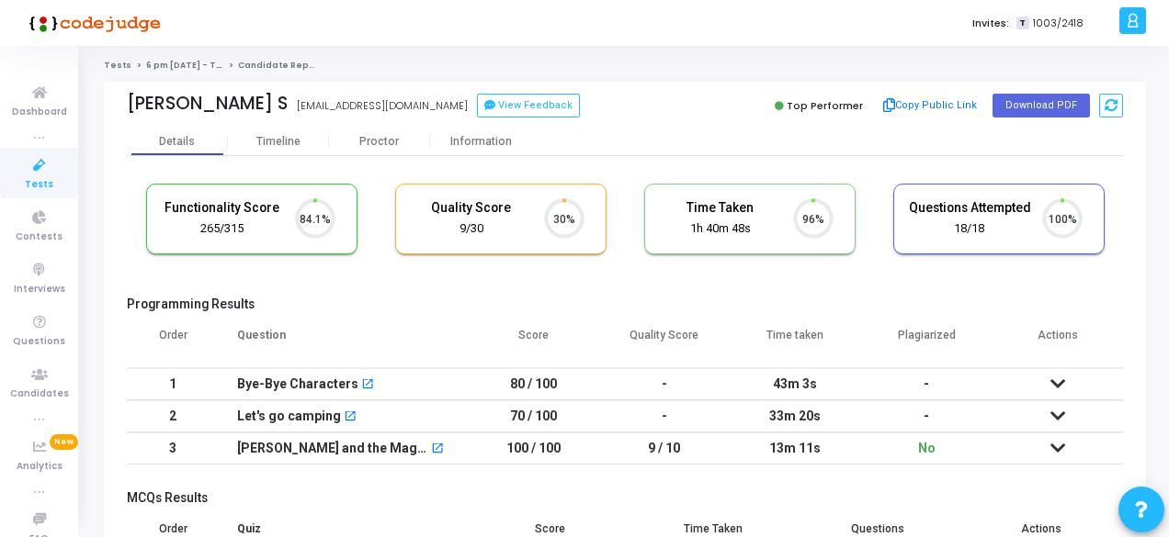
scroll to position [39, 46]
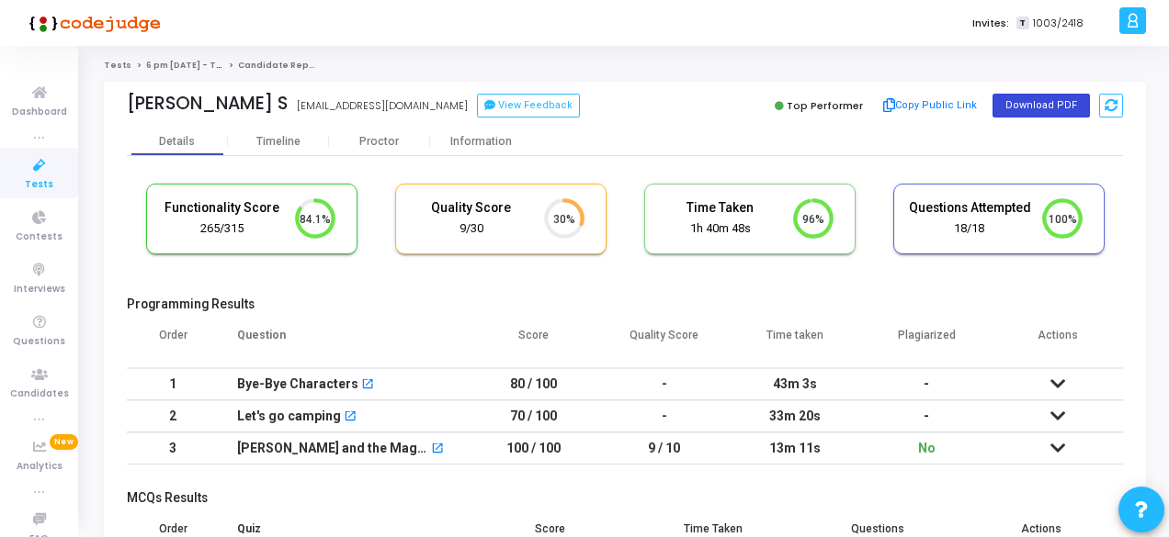
click at [1016, 107] on button "Download PDF" at bounding box center [1040, 106] width 97 height 24
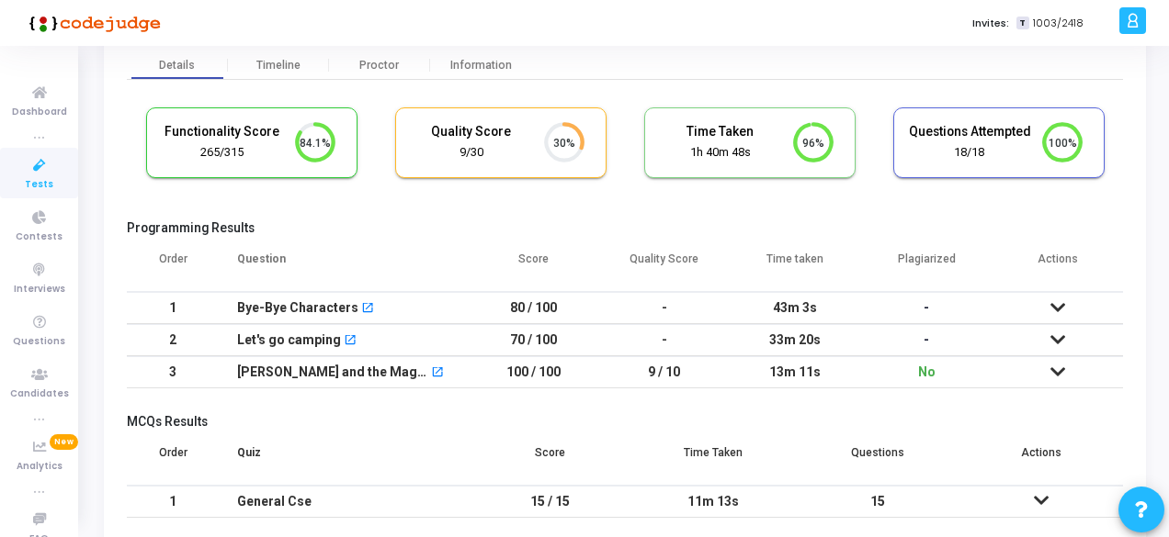
scroll to position [153, 0]
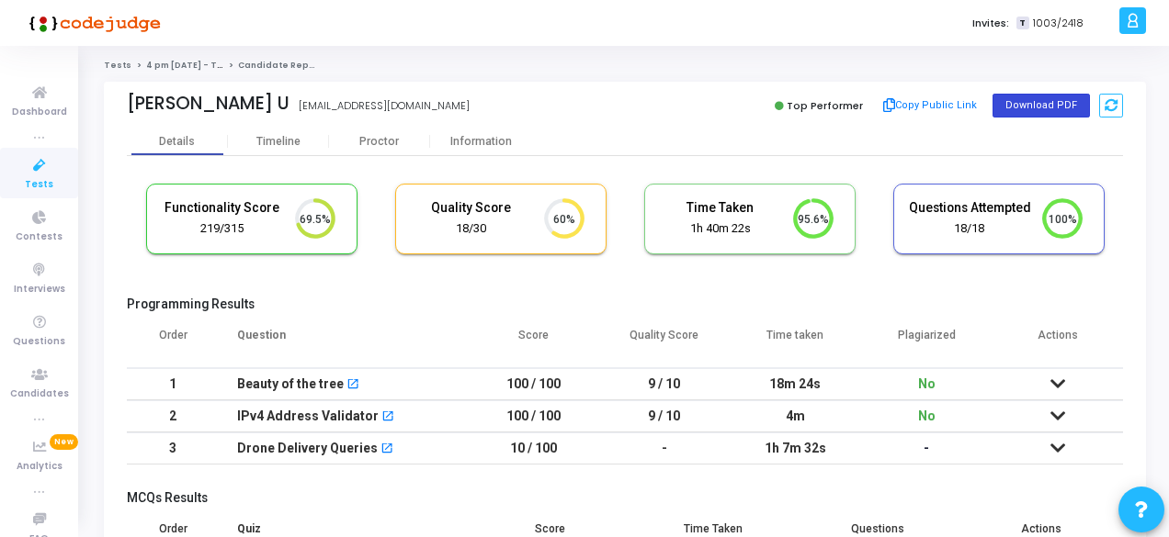
click at [1029, 101] on button "Download PDF" at bounding box center [1040, 106] width 97 height 24
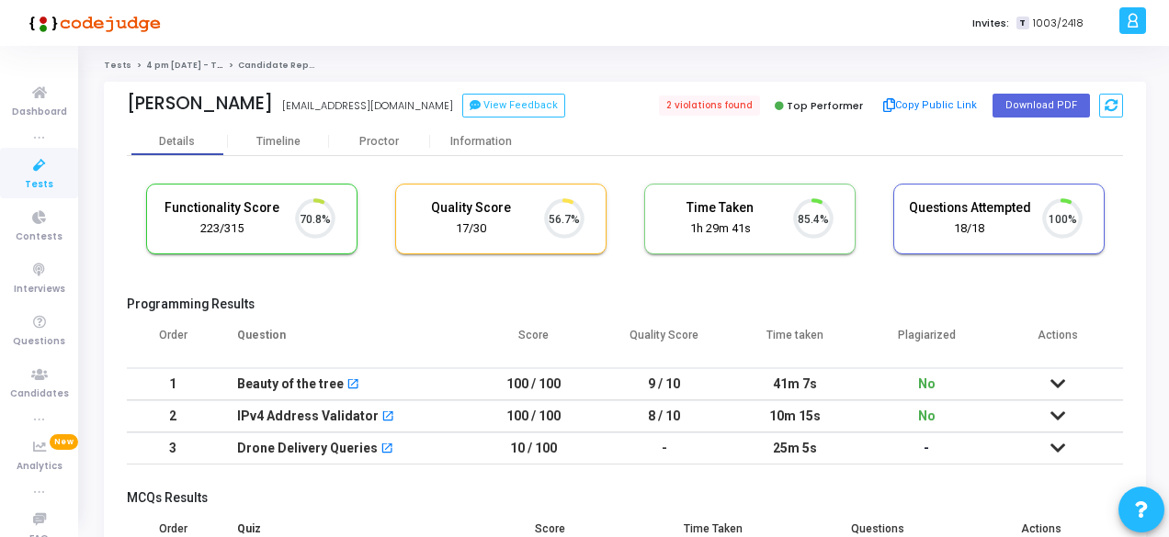
scroll to position [39, 46]
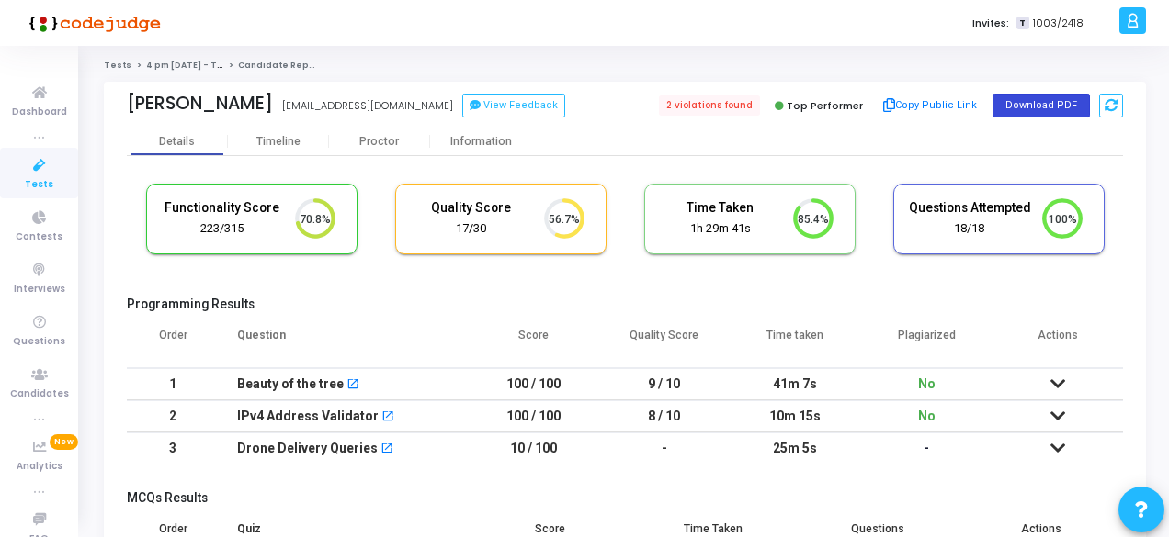
click at [1014, 106] on button "Download PDF" at bounding box center [1040, 106] width 97 height 24
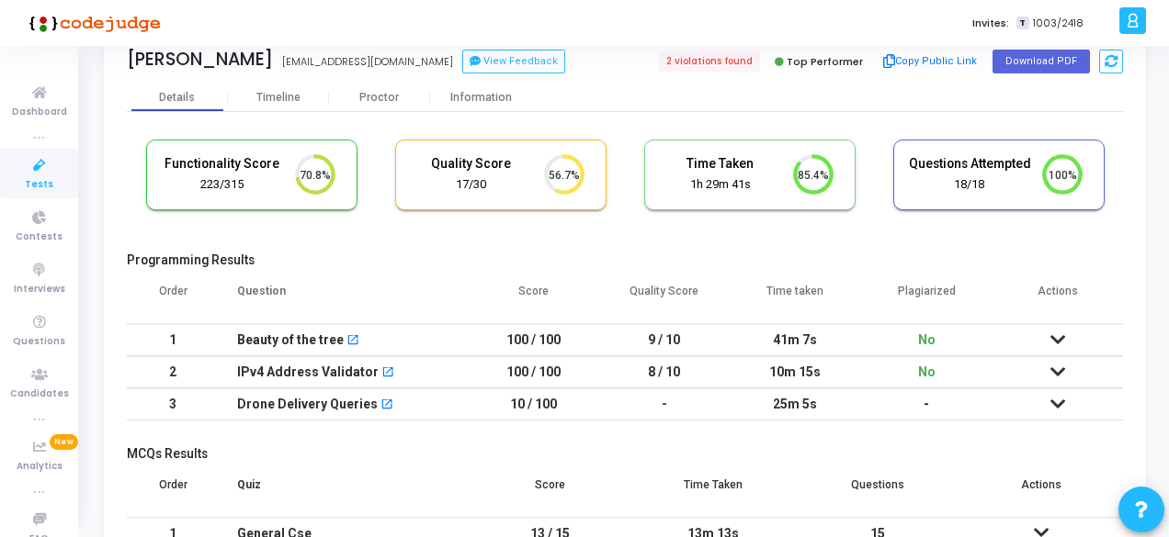
scroll to position [153, 0]
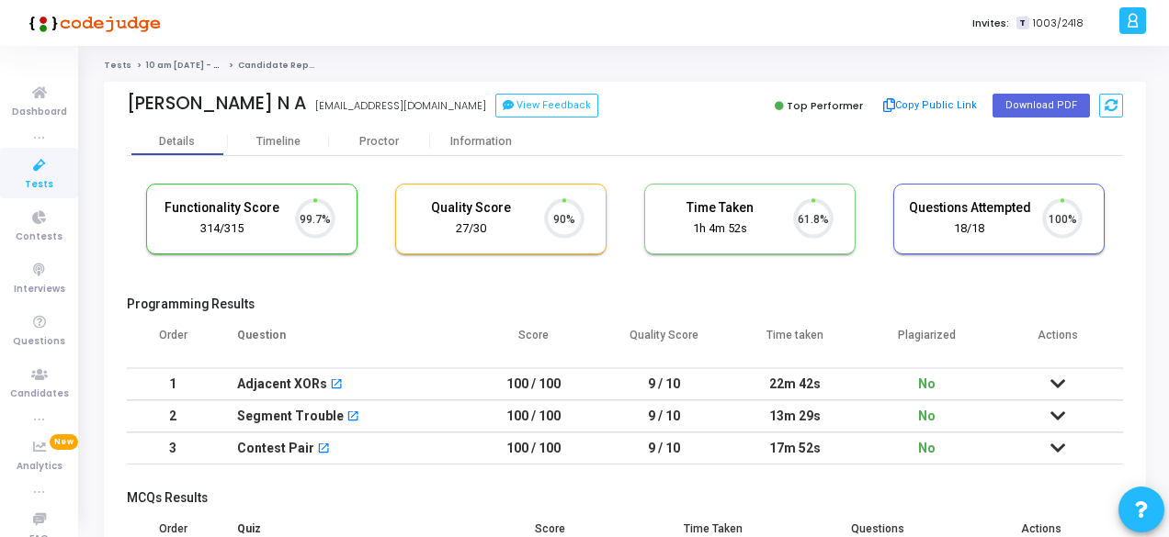
scroll to position [39, 46]
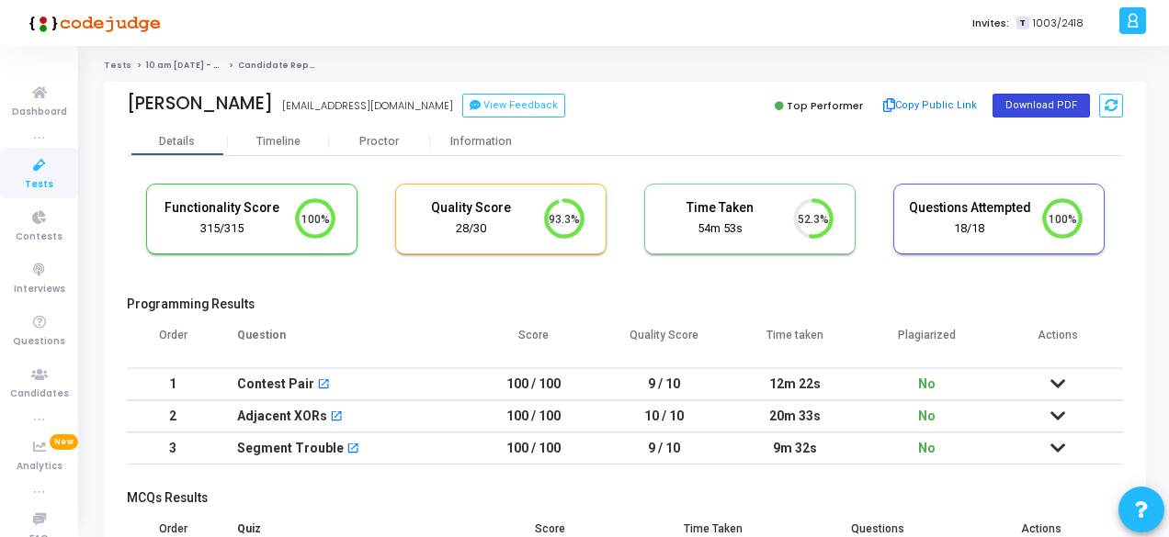
click at [1057, 110] on button "Download PDF" at bounding box center [1040, 106] width 97 height 24
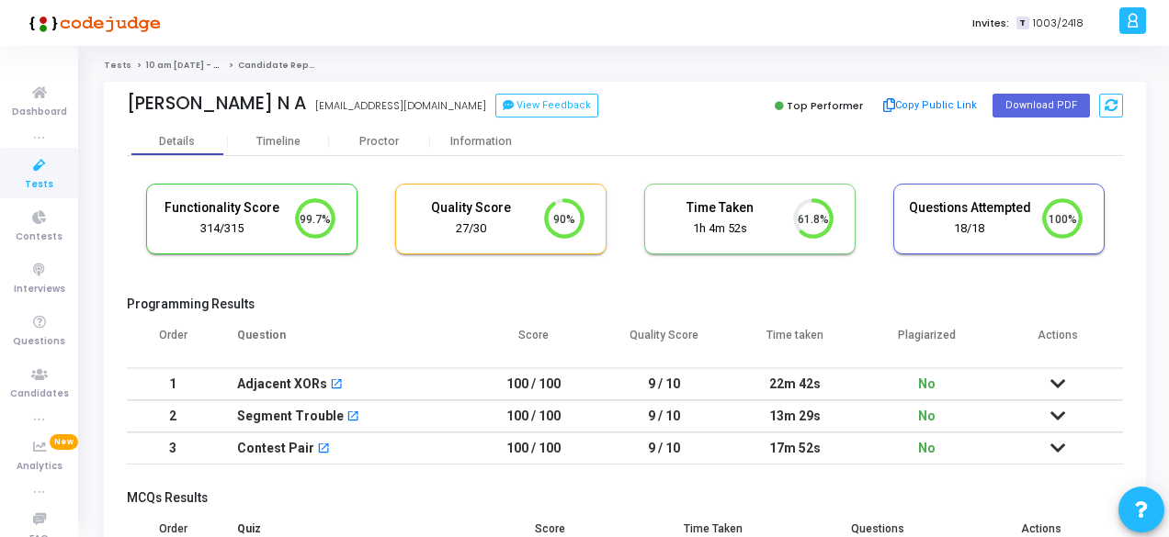
click at [665, 107] on div "Top Performer Copy Public Link Download PDF" at bounding box center [878, 106] width 489 height 28
click at [1022, 106] on button "Download PDF" at bounding box center [1040, 106] width 97 height 24
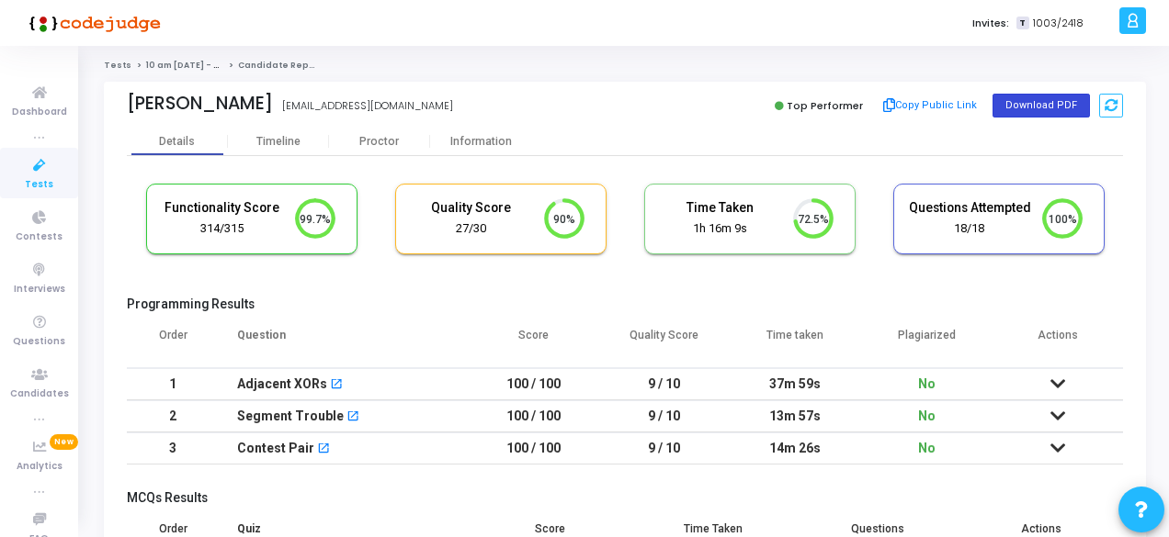
click at [1020, 95] on button "Download PDF" at bounding box center [1040, 106] width 97 height 24
click at [1040, 105] on button "Download PDF" at bounding box center [1040, 106] width 97 height 24
click at [1066, 106] on button "Download PDF" at bounding box center [1040, 106] width 97 height 24
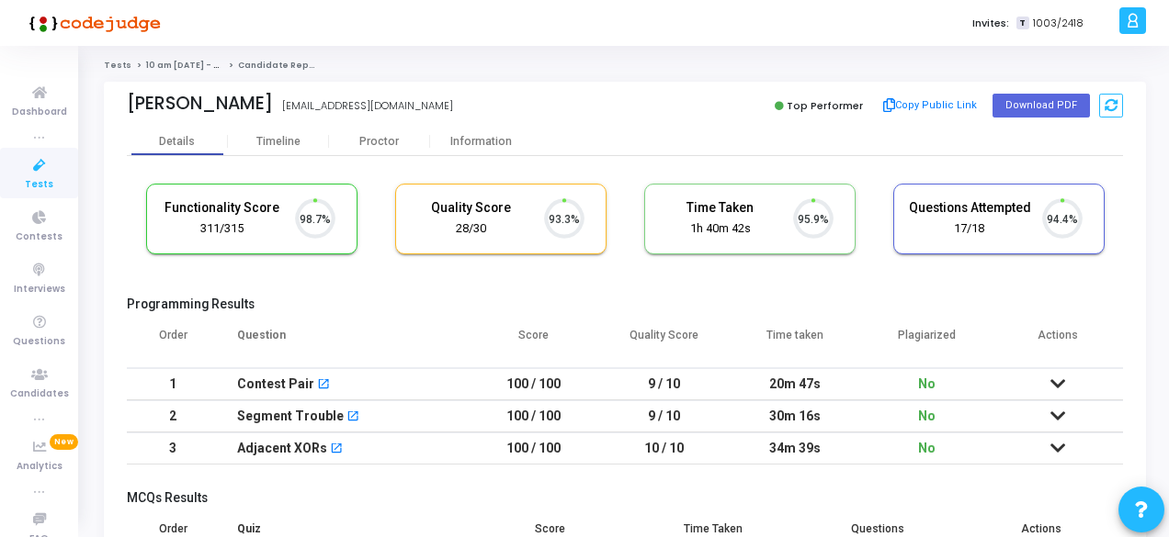
scroll to position [39, 46]
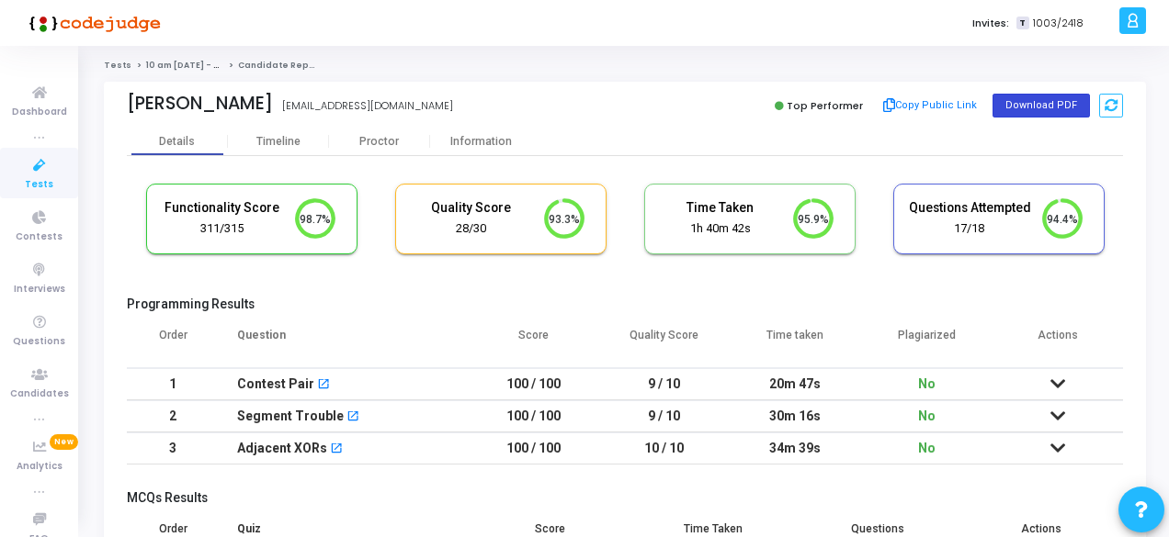
click at [1060, 94] on button "Download PDF" at bounding box center [1040, 106] width 97 height 24
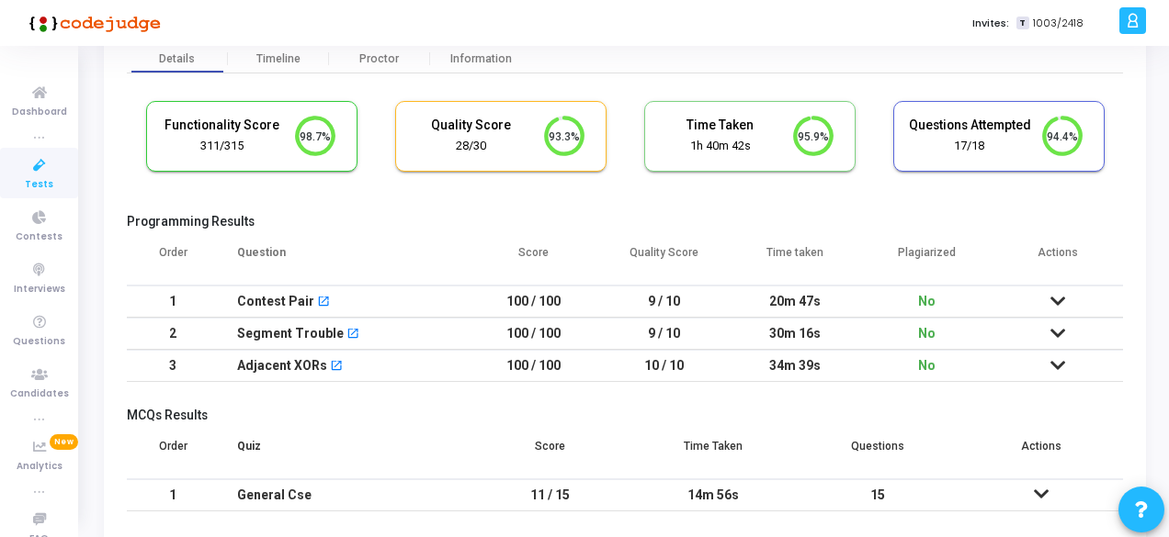
scroll to position [153, 0]
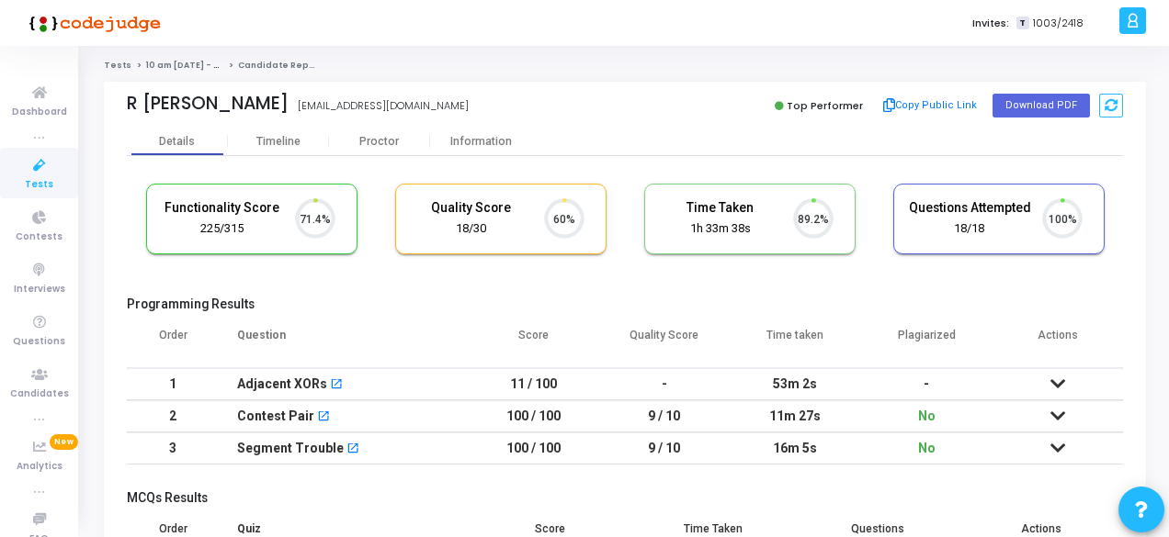
scroll to position [39, 46]
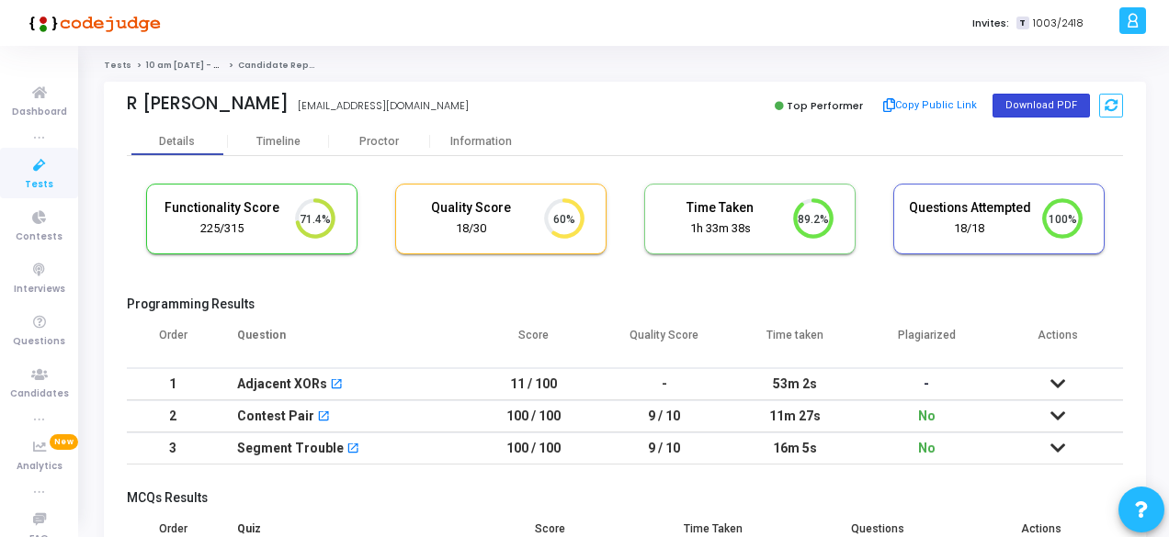
click at [1040, 96] on button "Download PDF" at bounding box center [1040, 106] width 97 height 24
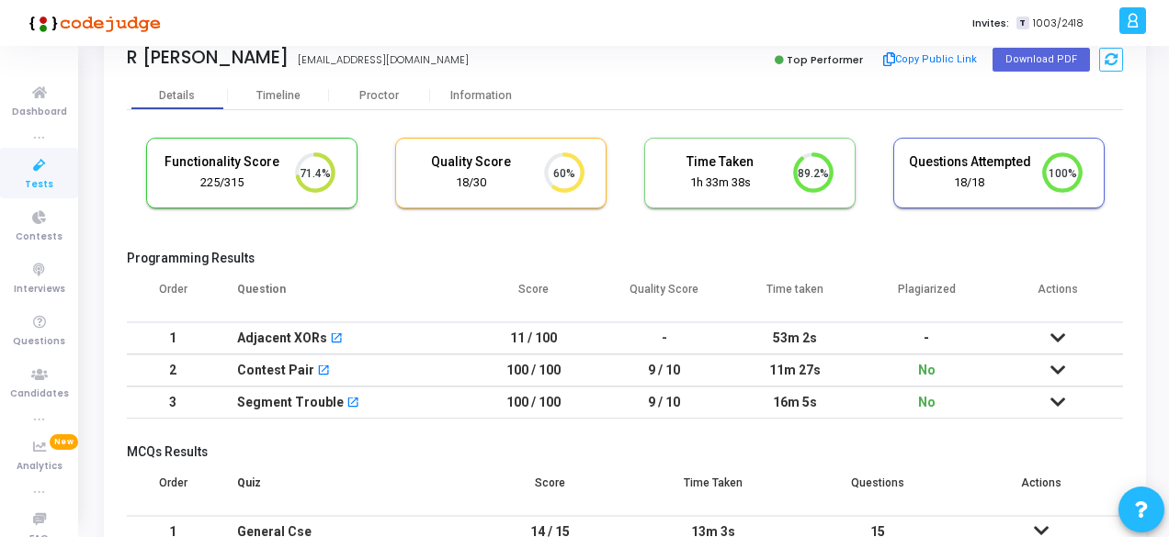
scroll to position [153, 0]
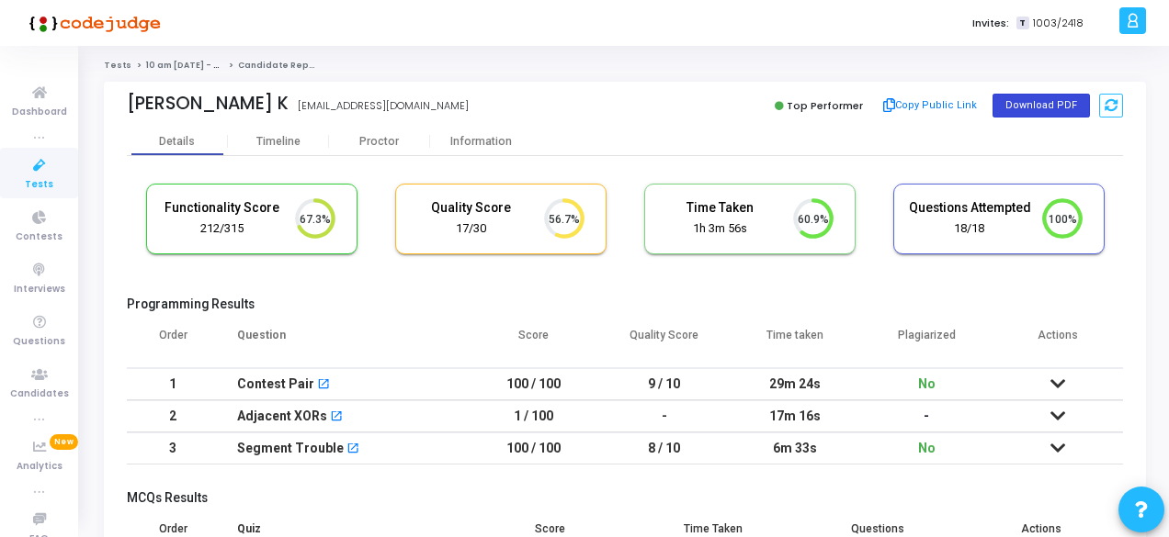
click at [1035, 109] on button "Download PDF" at bounding box center [1040, 106] width 97 height 24
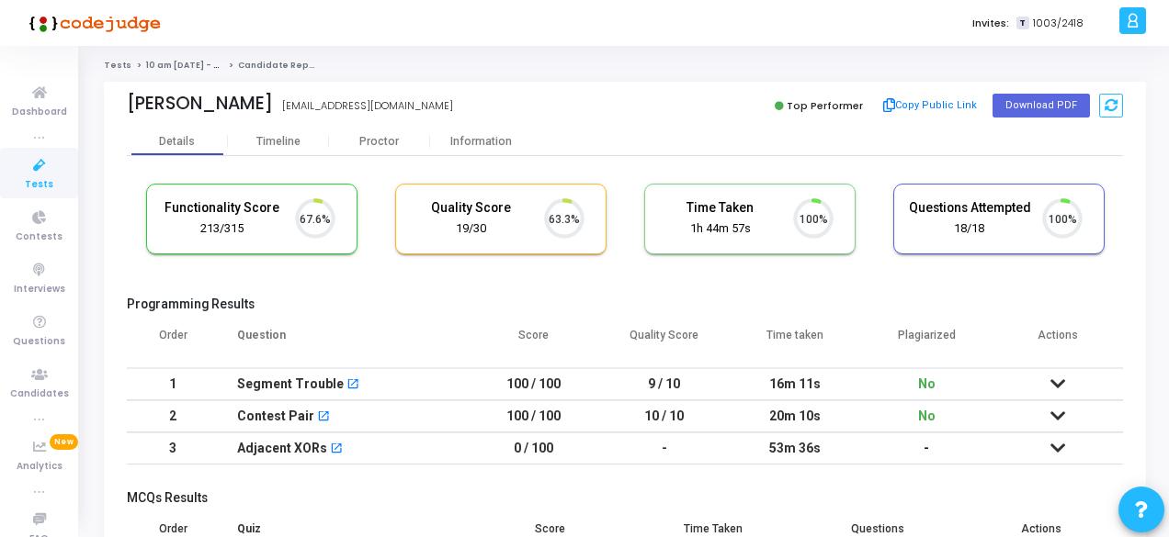
scroll to position [39, 46]
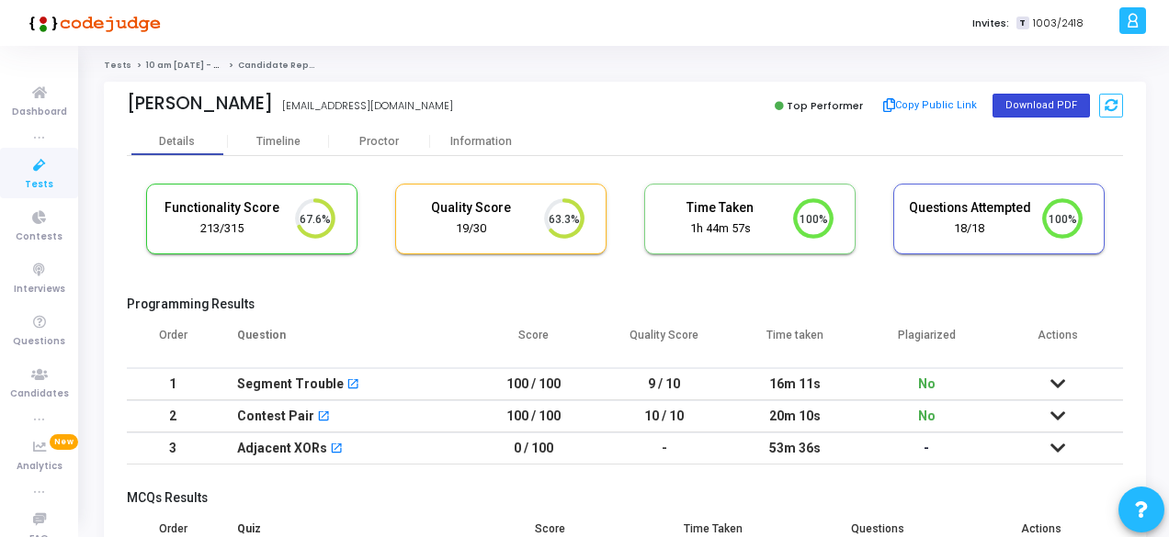
click at [1025, 100] on button "Download PDF" at bounding box center [1040, 106] width 97 height 24
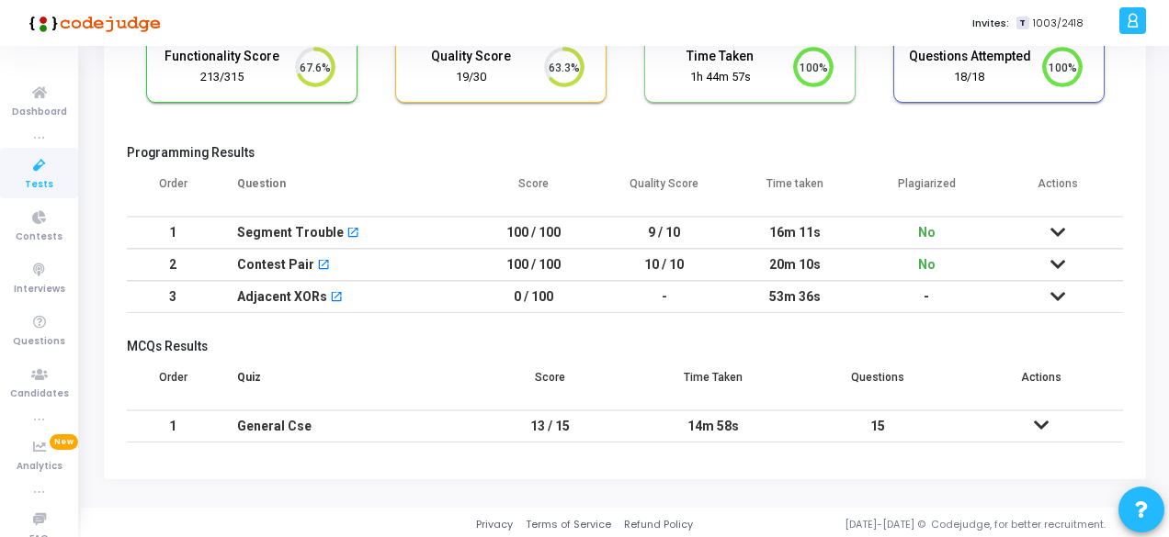
scroll to position [153, 0]
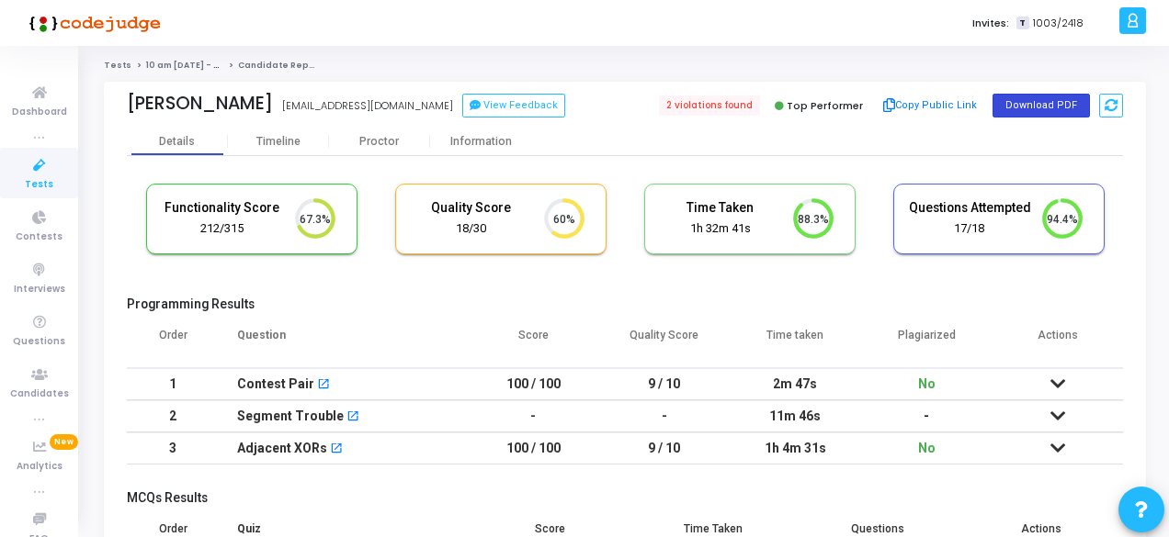
click at [1055, 98] on button "Download PDF" at bounding box center [1040, 106] width 97 height 24
